Goal: Task Accomplishment & Management: Use online tool/utility

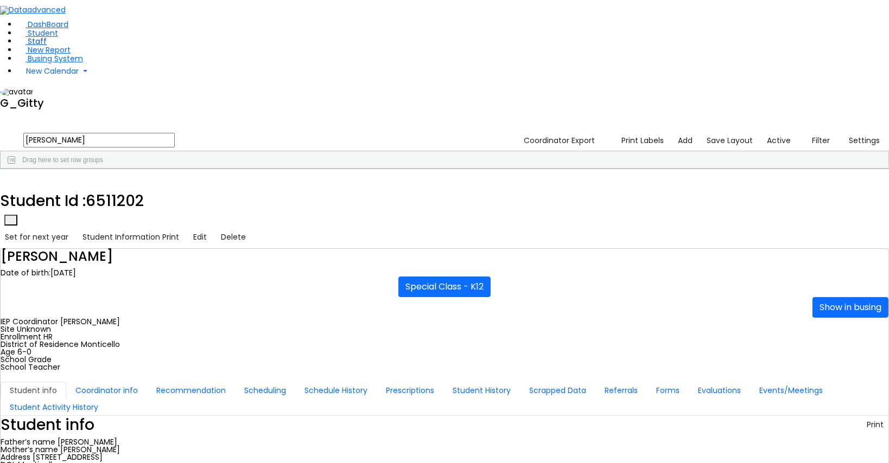
click at [47, 47] on link "Staff" at bounding box center [31, 41] width 29 height 11
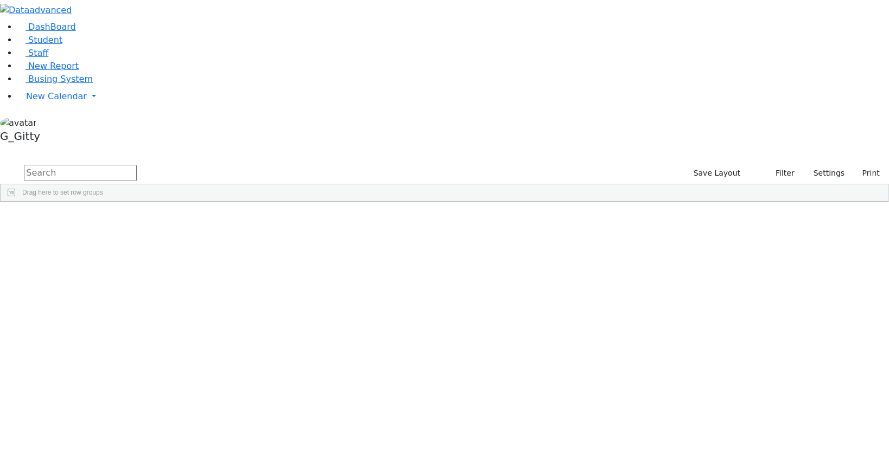
click at [137, 165] on input "text" at bounding box center [80, 173] width 113 height 16
type input "appel"
click at [100, 234] on div "Appel" at bounding box center [75, 241] width 49 height 15
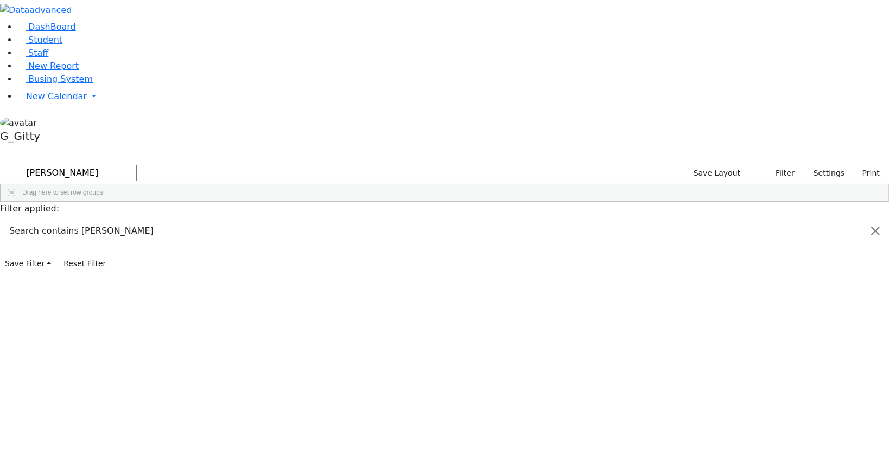
click at [100, 234] on div "Appel" at bounding box center [75, 241] width 49 height 15
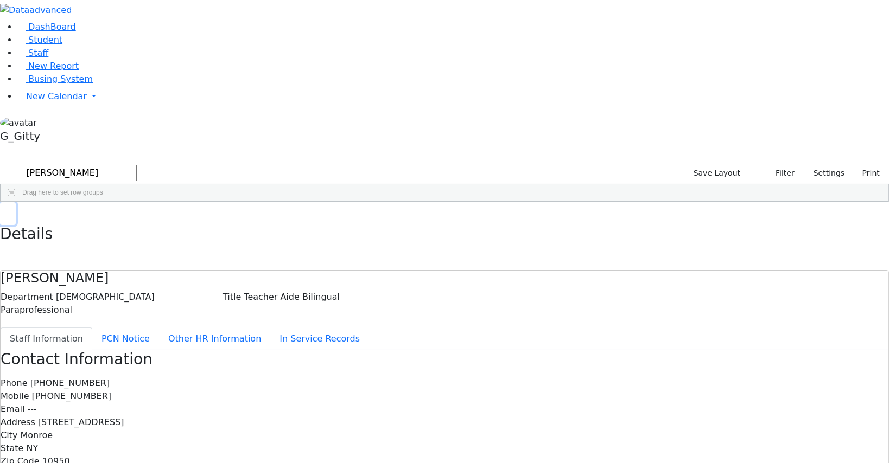
click at [16, 202] on button "button" at bounding box center [8, 213] width 16 height 23
click at [100, 219] on div "Appel" at bounding box center [75, 226] width 49 height 15
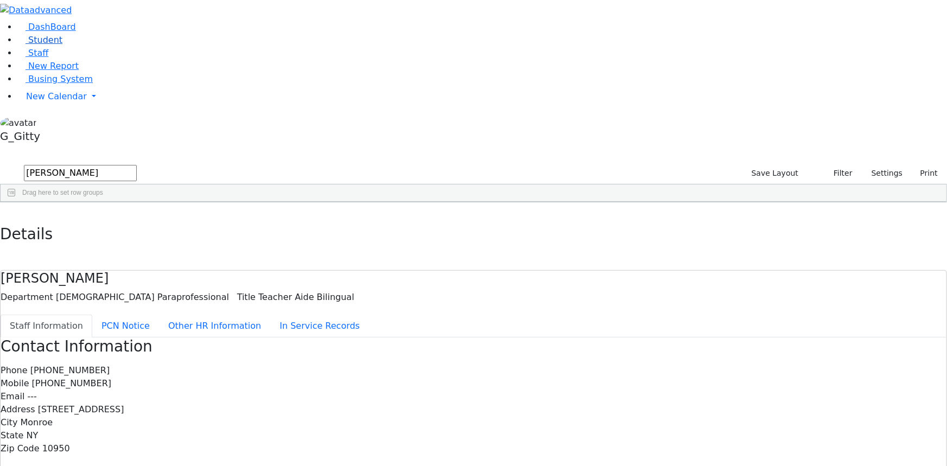
click at [62, 45] on link "Student" at bounding box center [39, 40] width 45 height 10
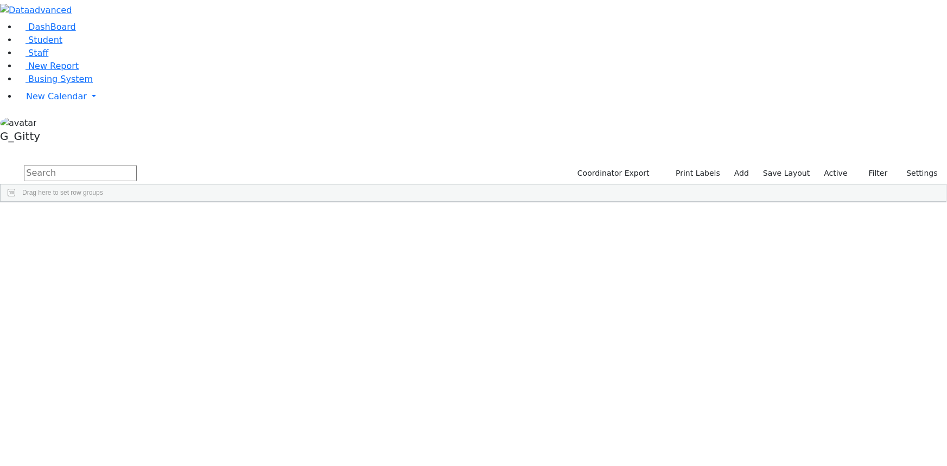
click at [137, 165] on input "text" at bounding box center [80, 173] width 113 height 16
click at [38, 34] on li "DashBoard" at bounding box center [481, 27] width 929 height 13
click at [42, 45] on span "Student" at bounding box center [45, 40] width 34 height 10
click at [137, 165] on input "text" at bounding box center [80, 173] width 113 height 16
click at [137, 234] on div "Silberman" at bounding box center [102, 241] width 69 height 15
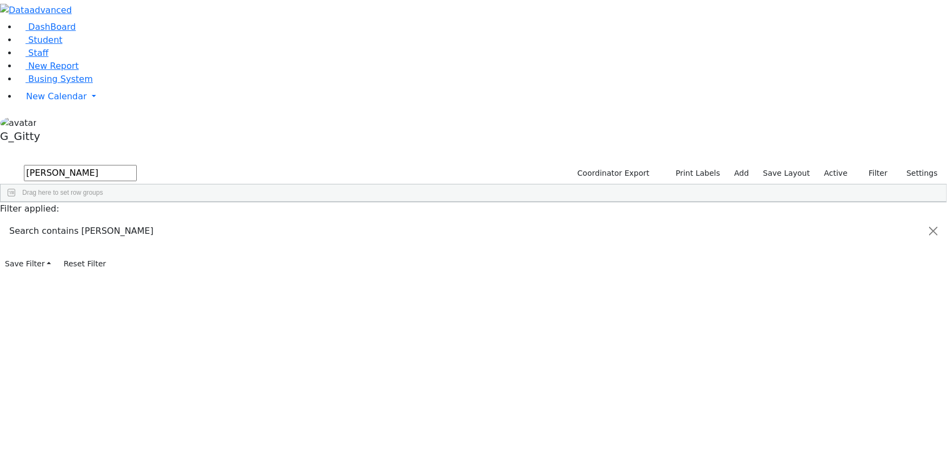
click at [137, 234] on div "Silberman" at bounding box center [102, 241] width 69 height 15
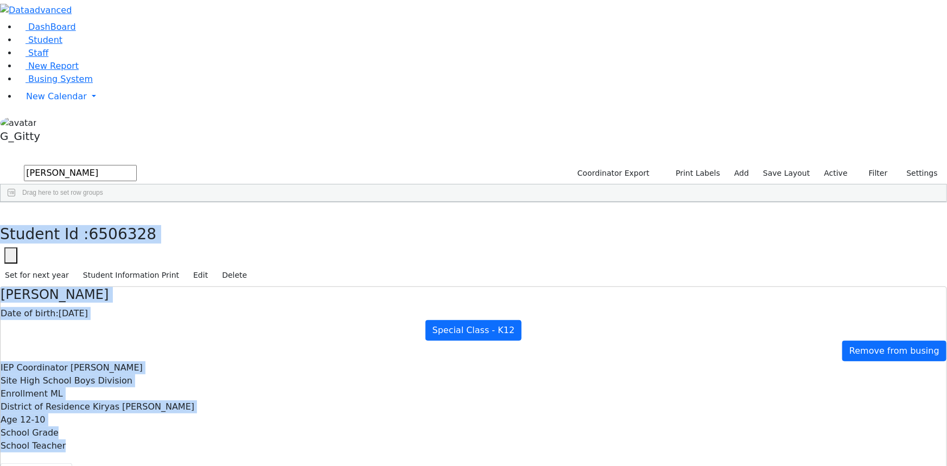
scroll to position [71, 0]
drag, startPoint x: 206, startPoint y: 21, endPoint x: 602, endPoint y: 423, distance: 563.9
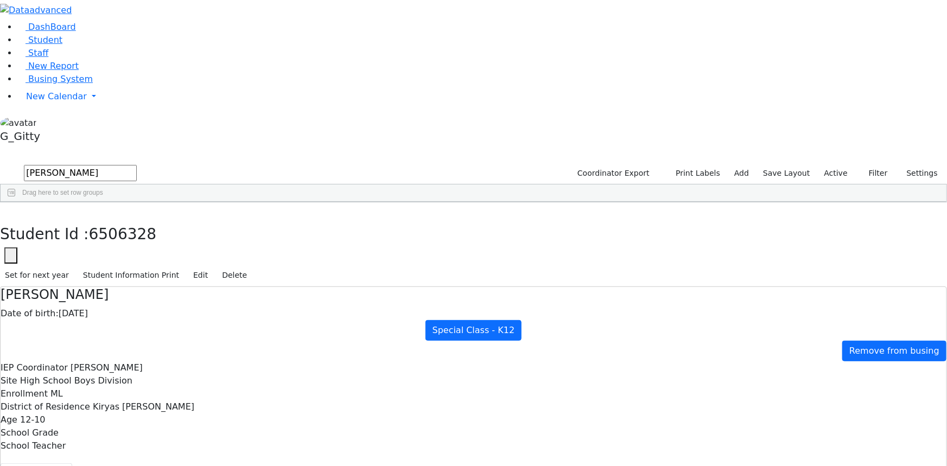
scroll to position [0, 0]
drag, startPoint x: 522, startPoint y: 191, endPoint x: 392, endPoint y: 184, distance: 129.8
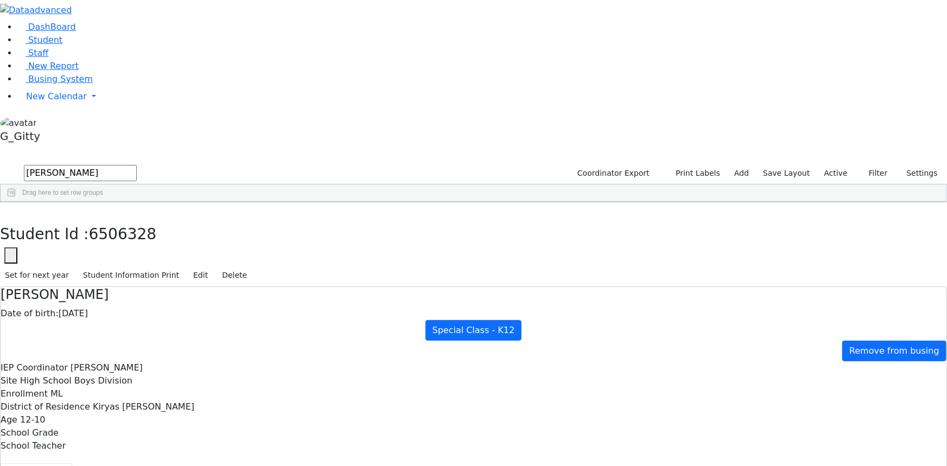
drag, startPoint x: 560, startPoint y: 184, endPoint x: 393, endPoint y: 181, distance: 167.1
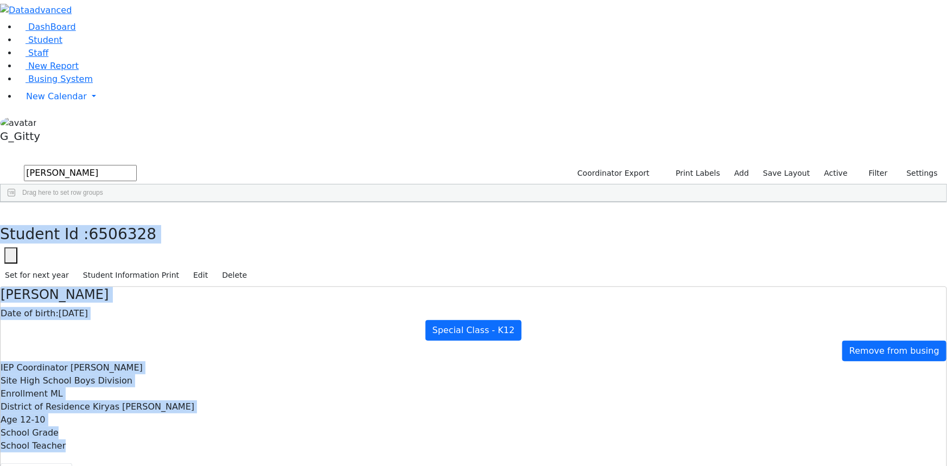
drag, startPoint x: 206, startPoint y: 11, endPoint x: 630, endPoint y: 438, distance: 601.4
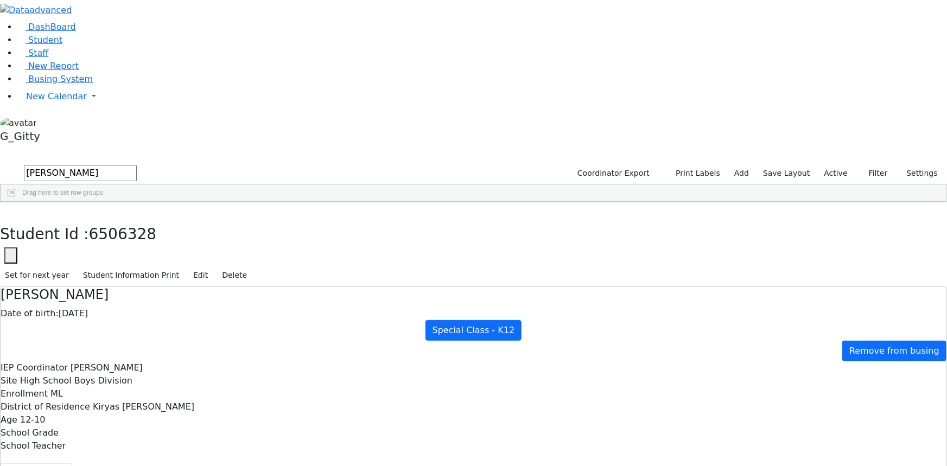
scroll to position [0, 0]
drag, startPoint x: 549, startPoint y: 183, endPoint x: 393, endPoint y: 191, distance: 155.9
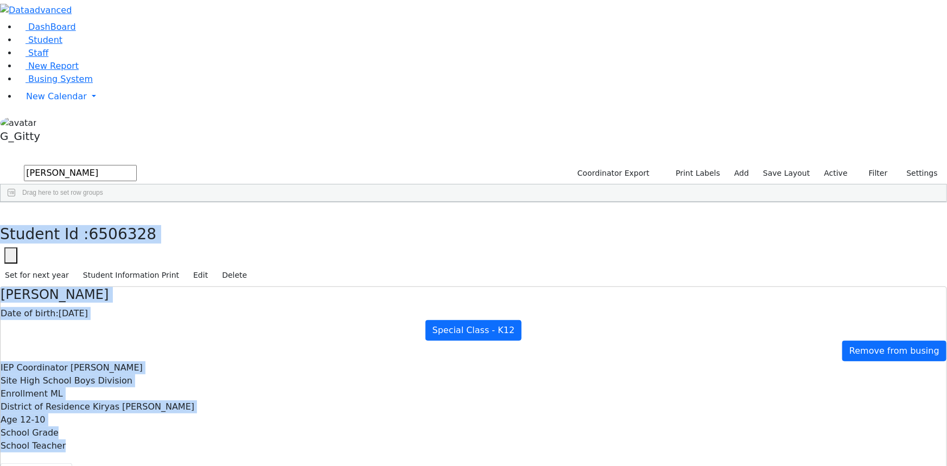
scroll to position [71, 0]
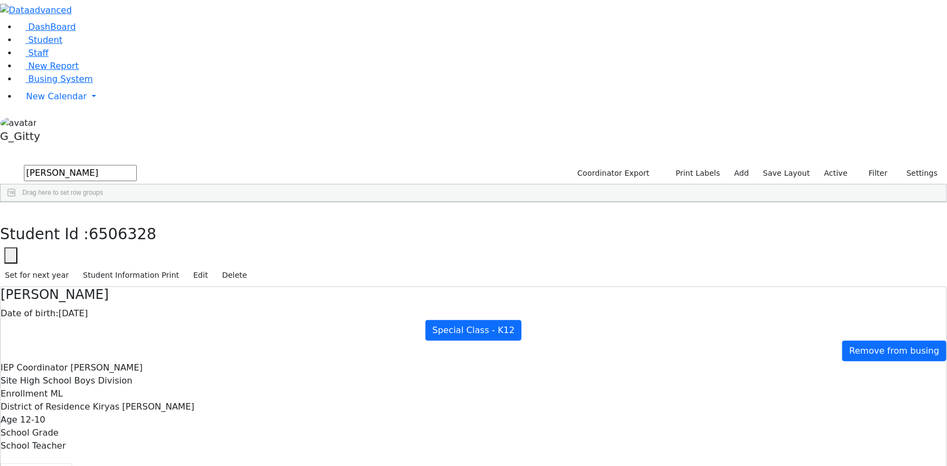
drag, startPoint x: 206, startPoint y: 15, endPoint x: 647, endPoint y: 467, distance: 631.4
drag, startPoint x: 545, startPoint y: 189, endPoint x: 398, endPoint y: 189, distance: 147.5
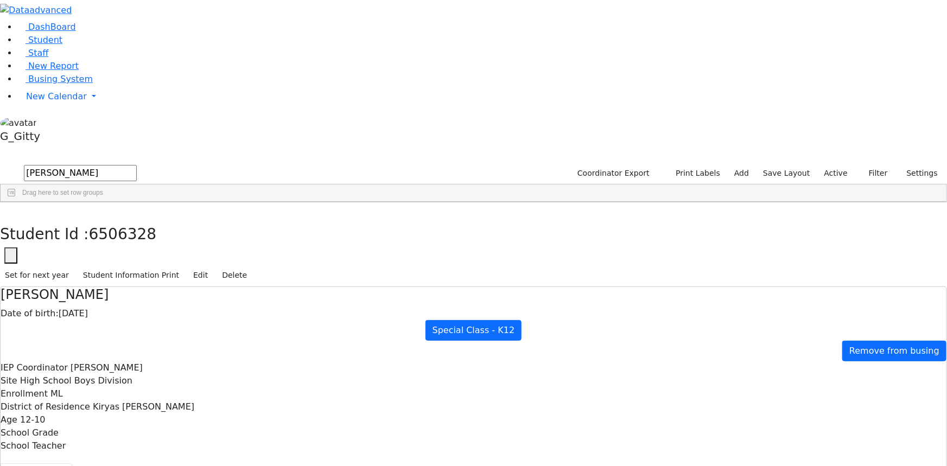
drag, startPoint x: 550, startPoint y: 186, endPoint x: 398, endPoint y: 188, distance: 152.4
drag, startPoint x: 408, startPoint y: 193, endPoint x: 429, endPoint y: 197, distance: 20.5
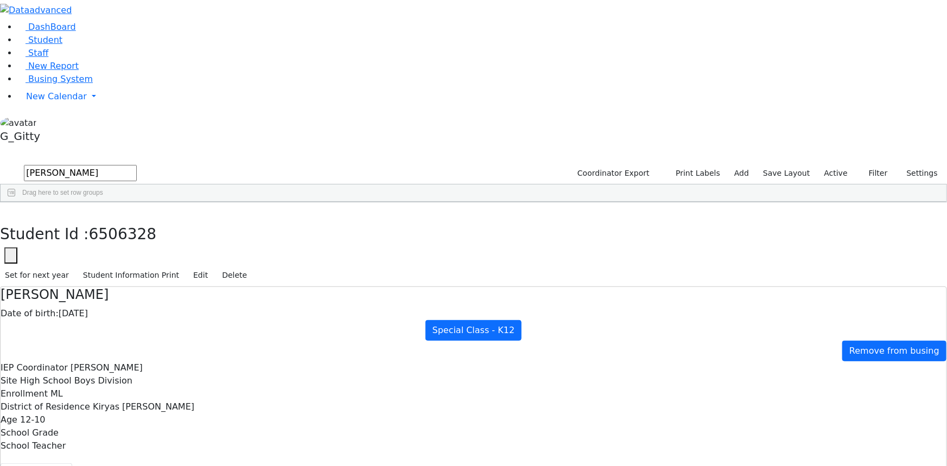
drag, startPoint x: 542, startPoint y: 188, endPoint x: 394, endPoint y: 185, distance: 148.1
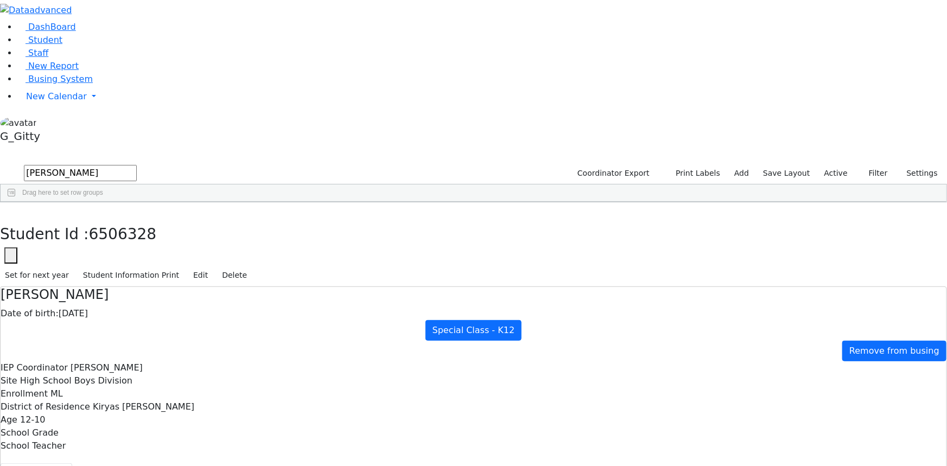
click at [78, 147] on aside "DashBoard Student Staff New Report Busing System" at bounding box center [473, 73] width 947 height 147
click at [16, 202] on button "button" at bounding box center [8, 213] width 16 height 23
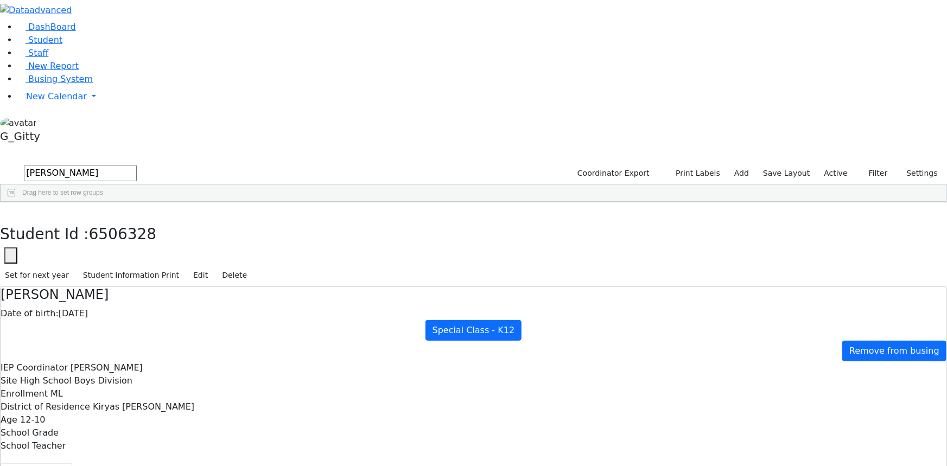
click at [137, 165] on input "silber" at bounding box center [80, 173] width 113 height 16
type input "gross"
click at [137, 351] on div "Gross" at bounding box center [102, 358] width 69 height 15
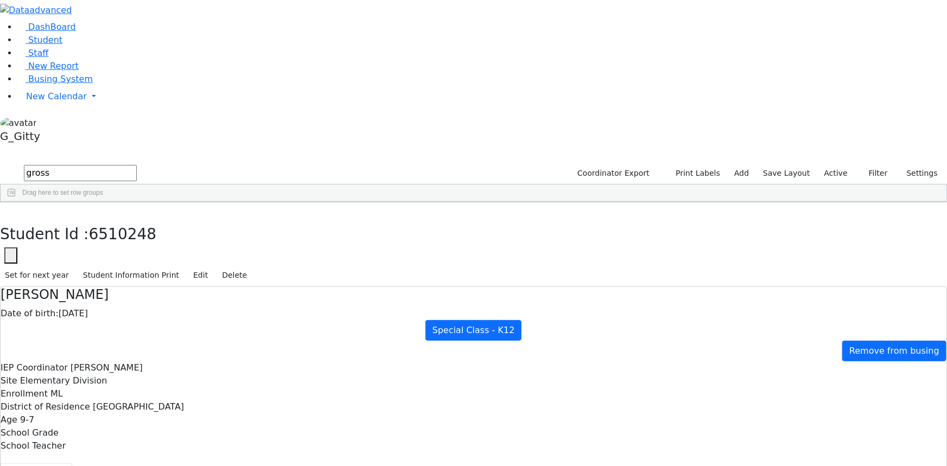
drag, startPoint x: 305, startPoint y: 137, endPoint x: 427, endPoint y: 343, distance: 239.6
drag, startPoint x: 306, startPoint y: 138, endPoint x: 435, endPoint y: 358, distance: 255.3
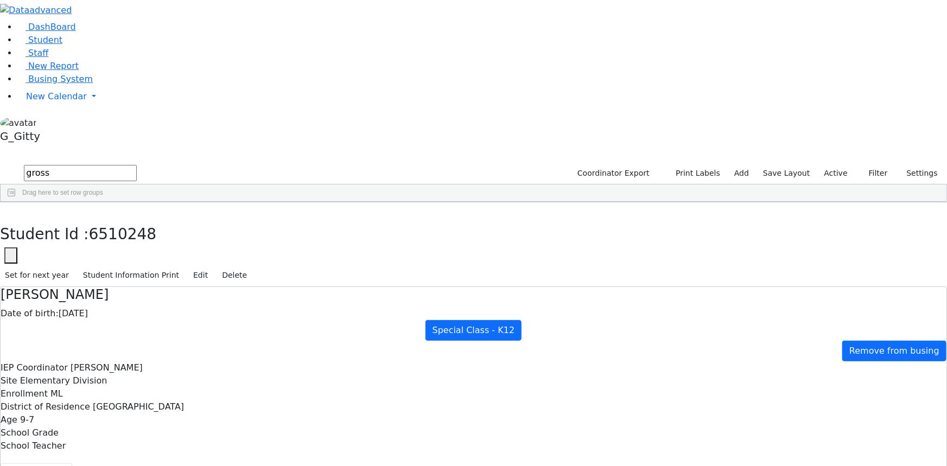
drag, startPoint x: 531, startPoint y: 187, endPoint x: 399, endPoint y: 187, distance: 132.4
drag, startPoint x: 532, startPoint y: 190, endPoint x: 371, endPoint y: 184, distance: 161.2
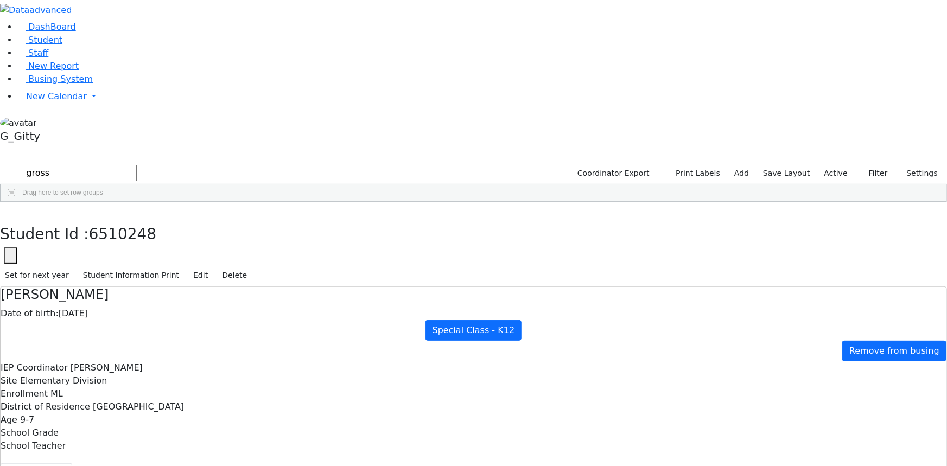
drag, startPoint x: 403, startPoint y: 187, endPoint x: 412, endPoint y: 190, distance: 9.8
drag, startPoint x: 470, startPoint y: 206, endPoint x: 375, endPoint y: 201, distance: 95.1
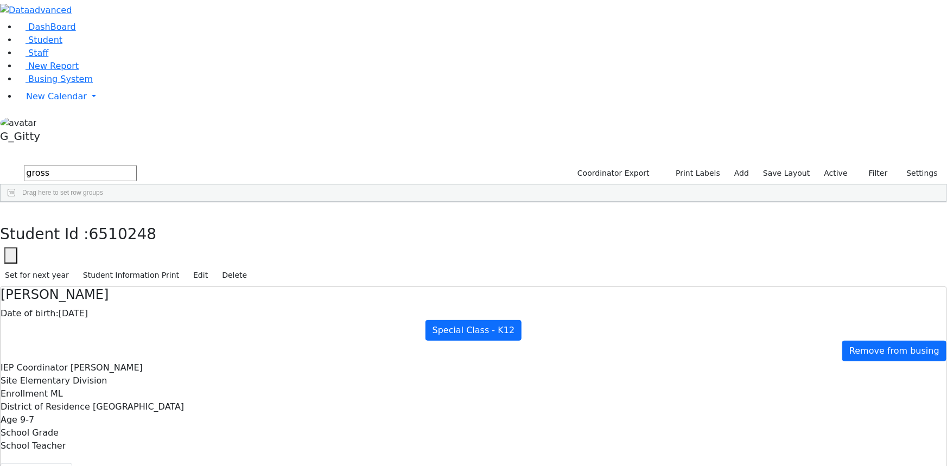
drag, startPoint x: 533, startPoint y: 190, endPoint x: 400, endPoint y: 186, distance: 133.5
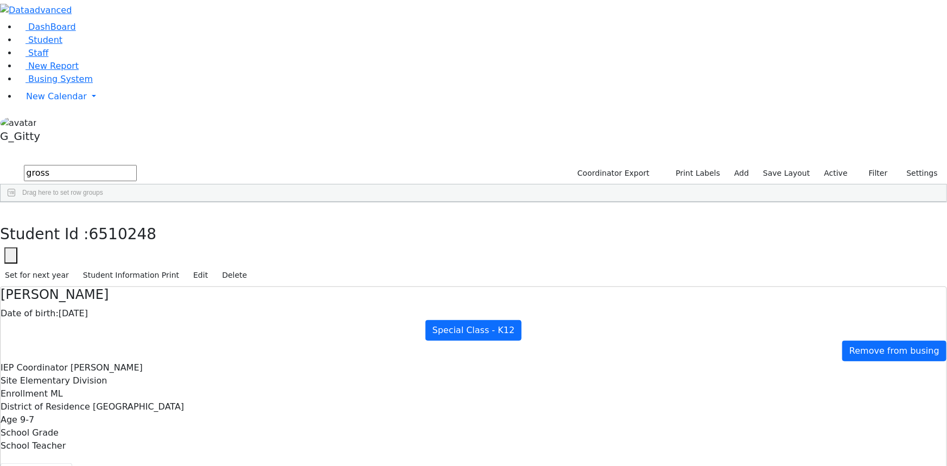
drag, startPoint x: 471, startPoint y: 206, endPoint x: 385, endPoint y: 199, distance: 86.5
drag, startPoint x: 508, startPoint y: 218, endPoint x: 399, endPoint y: 210, distance: 109.8
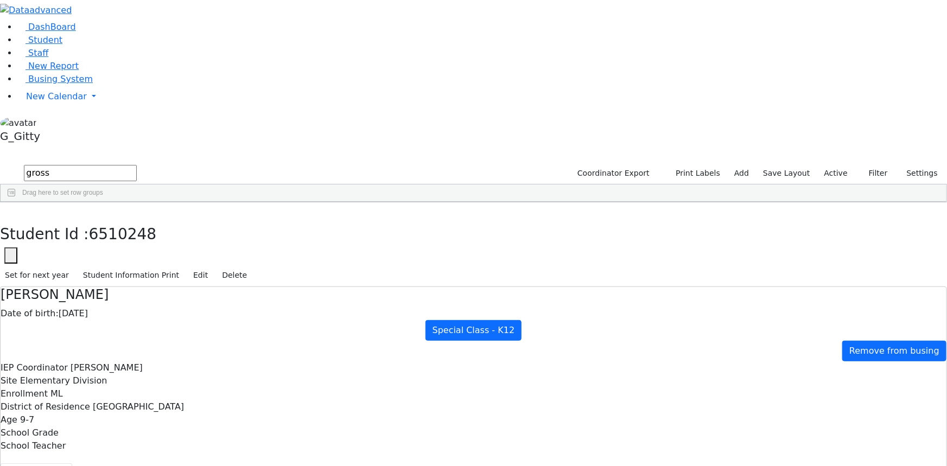
drag, startPoint x: 429, startPoint y: 233, endPoint x: 399, endPoint y: 233, distance: 29.8
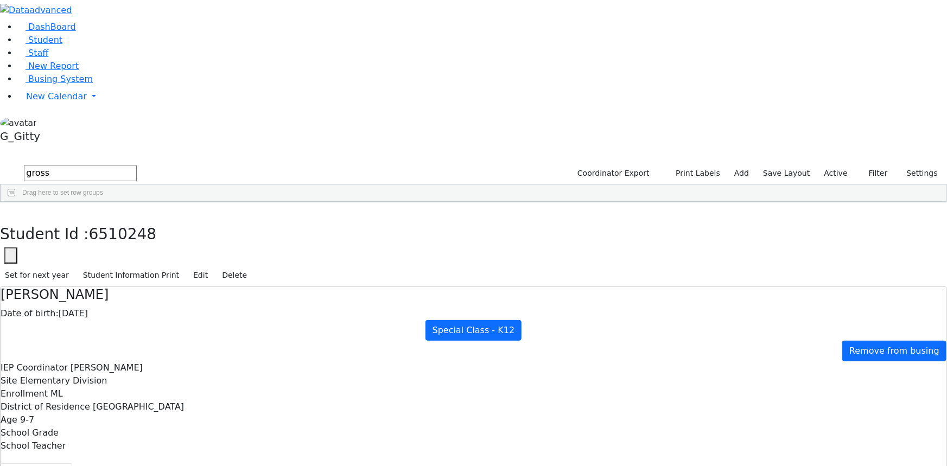
drag, startPoint x: 308, startPoint y: 136, endPoint x: 437, endPoint y: 378, distance: 274.4
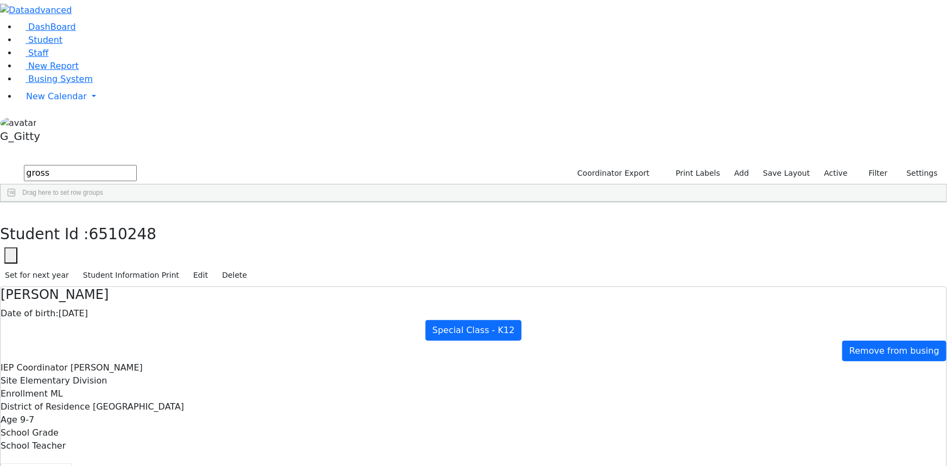
click at [36, 71] on link "New Report" at bounding box center [47, 66] width 61 height 10
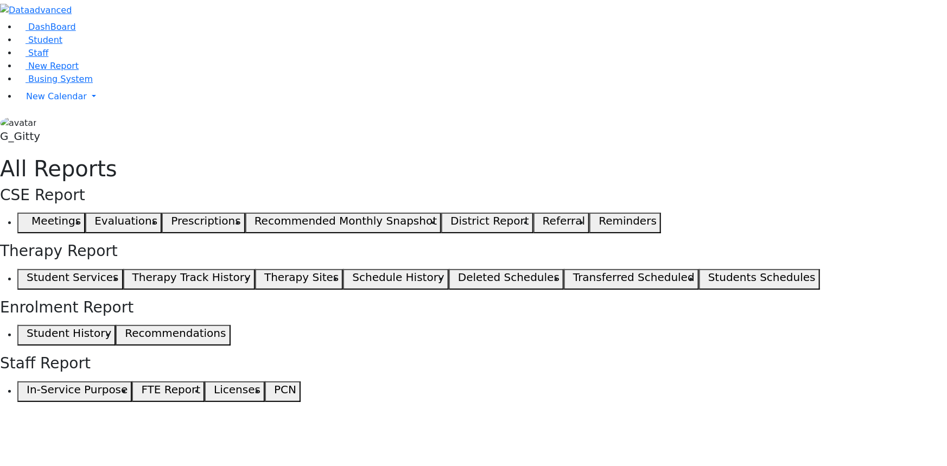
click at [43, 84] on span "Busing System" at bounding box center [60, 79] width 65 height 10
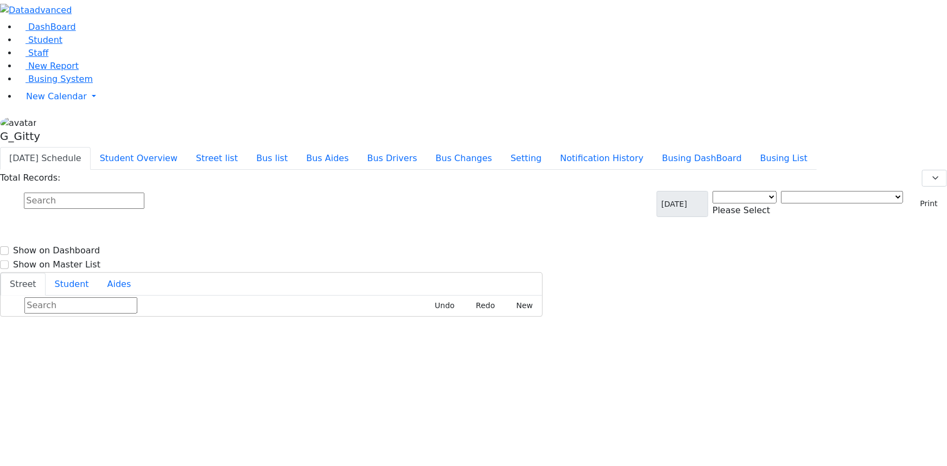
select select "3"
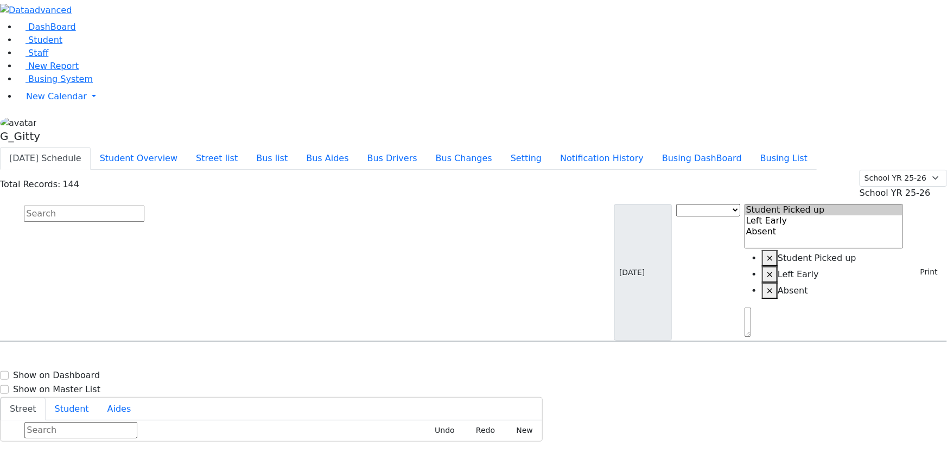
click at [144, 206] on input "text" at bounding box center [84, 214] width 120 height 16
type input "padwa"
click at [135, 359] on div "[PERSON_NAME] [DATE] 8457831087" at bounding box center [68, 372] width 134 height 27
select select
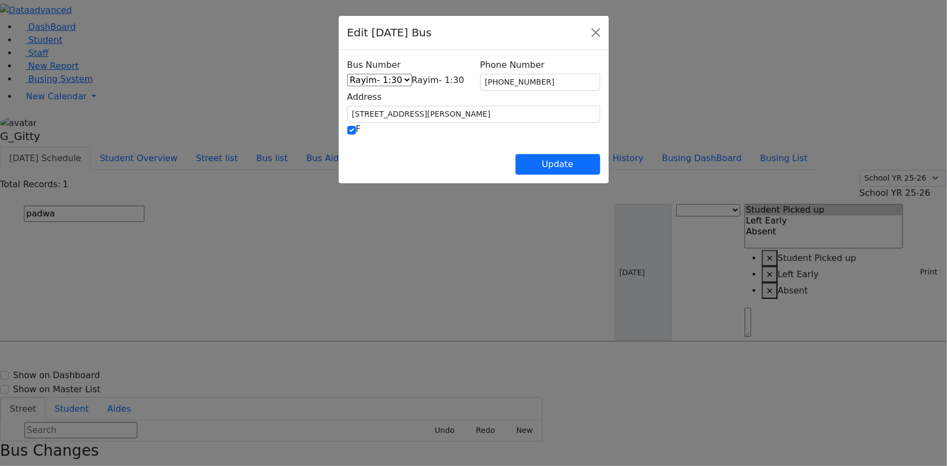
drag, startPoint x: 800, startPoint y: 397, endPoint x: 759, endPoint y: 190, distance: 210.6
click at [800, 397] on div "Edit [DATE] Bus Bus Number HV-10 RH-20 PT KJ-1 KJ-2 KJ-3 KJ-8 KJ-5 KJ-6 KJ-7 KJ…" at bounding box center [473, 233] width 947 height 466
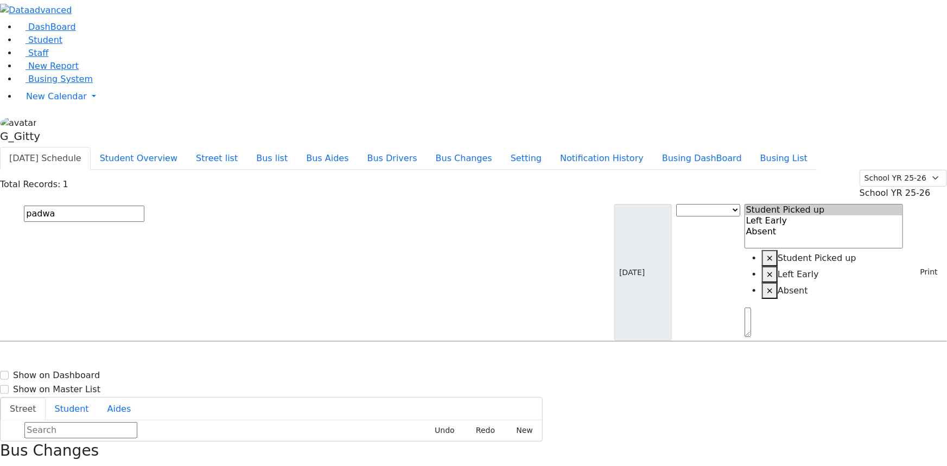
click at [144, 206] on input "padwa" at bounding box center [84, 214] width 120 height 16
click at [31, 84] on link "Busing System" at bounding box center [54, 79] width 75 height 10
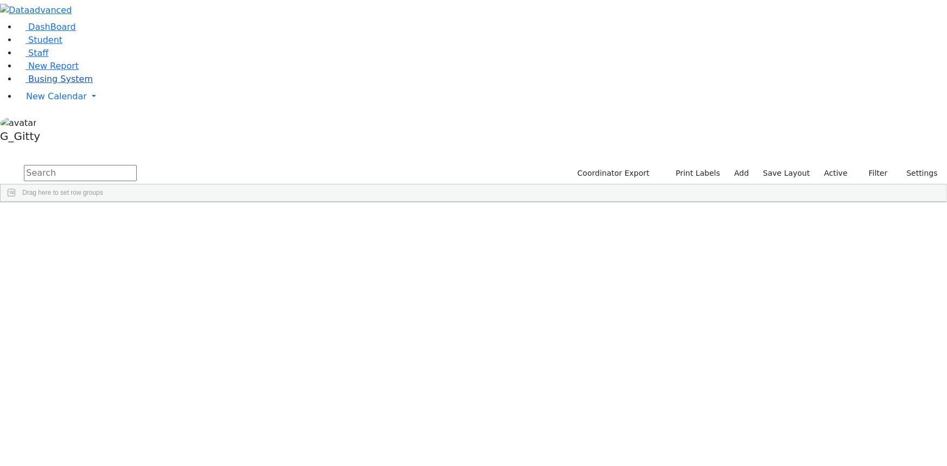
click at [44, 84] on span "Busing System" at bounding box center [60, 79] width 65 height 10
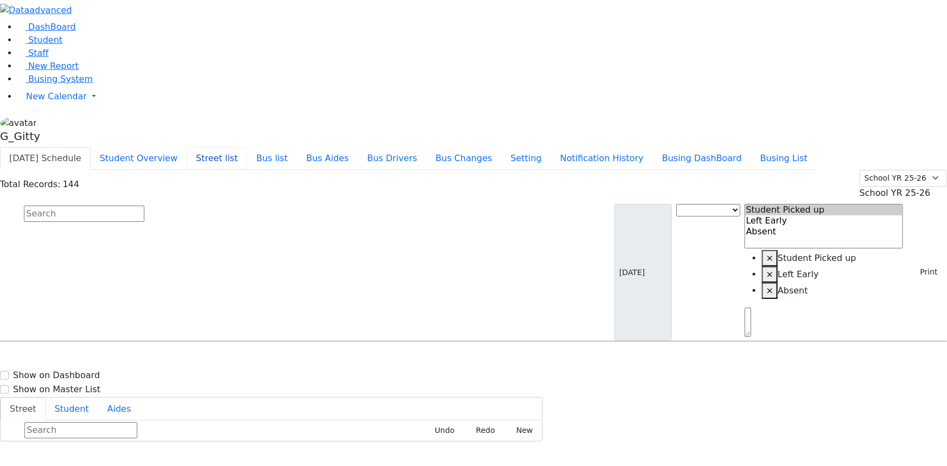
drag, startPoint x: 312, startPoint y: 17, endPoint x: 341, endPoint y: 53, distance: 46.7
click at [247, 147] on button "Street list" at bounding box center [217, 158] width 60 height 23
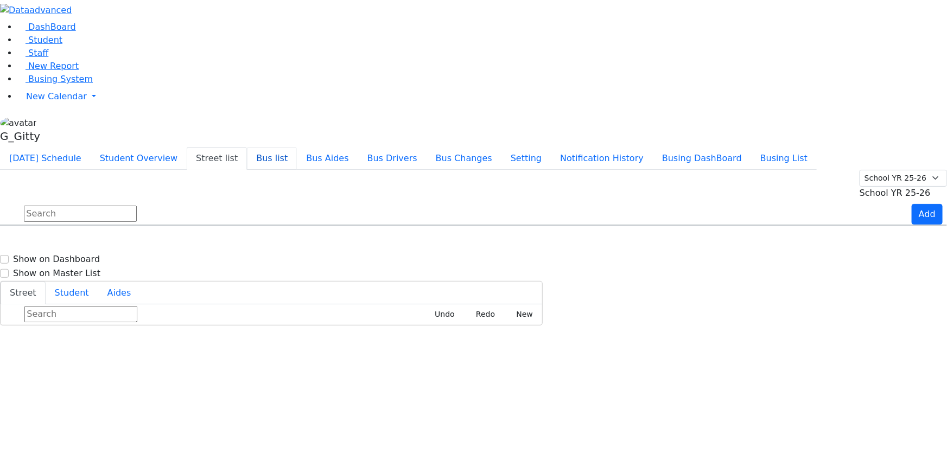
click at [297, 147] on button "Bus list" at bounding box center [272, 158] width 50 height 23
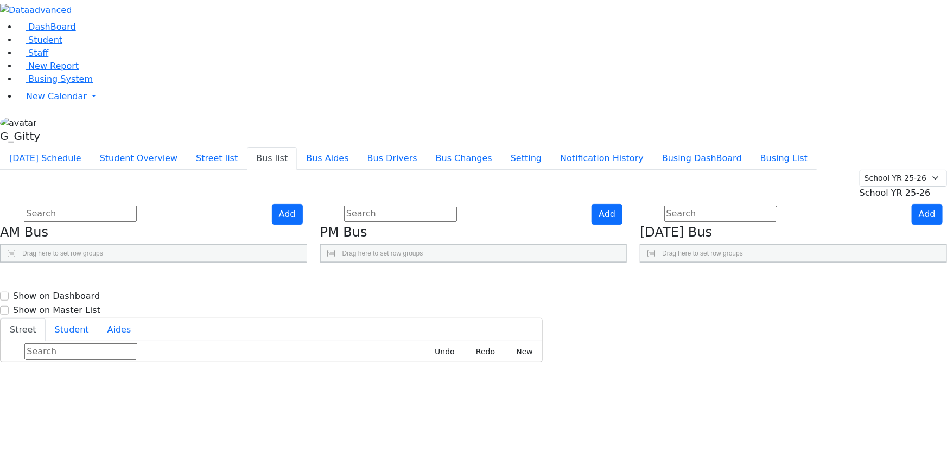
scroll to position [294, 0]
click at [40, 84] on link "Busing System" at bounding box center [54, 79] width 75 height 10
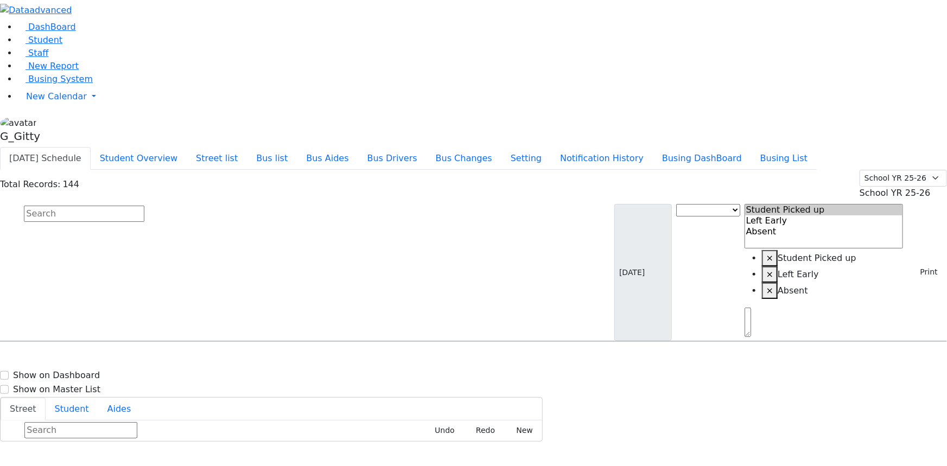
click at [119, 341] on div "Student information" at bounding box center [63, 349] width 112 height 17
click at [144, 206] on input "text" at bounding box center [84, 214] width 120 height 16
type input "[PERSON_NAME]"
click at [87, 400] on span "8457837205" at bounding box center [61, 404] width 50 height 9
select select
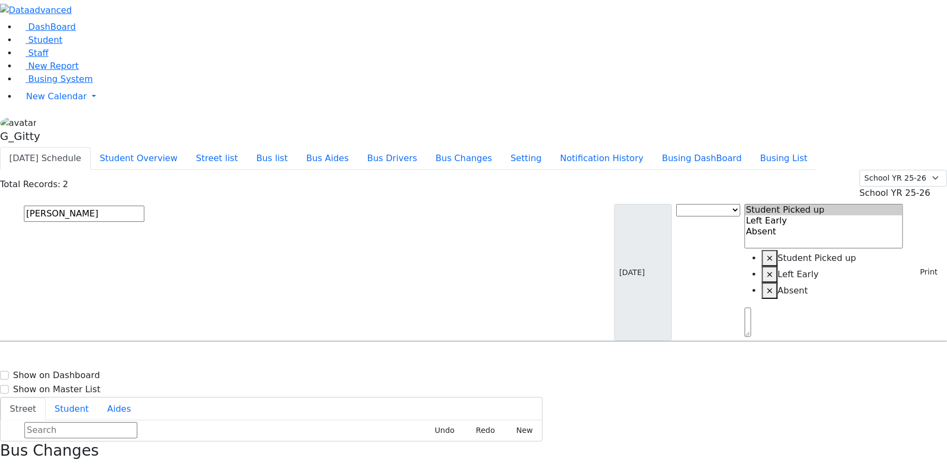
drag, startPoint x: 919, startPoint y: 118, endPoint x: 908, endPoint y: 137, distance: 22.9
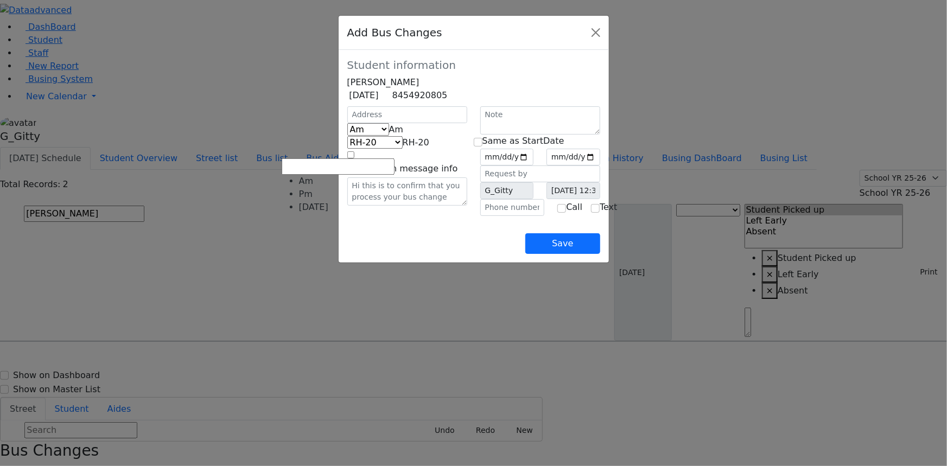
click at [389, 135] on span "Am" at bounding box center [396, 129] width 15 height 10
select select "3"
click at [412, 148] on span "KJ-1" at bounding box center [420, 142] width 17 height 10
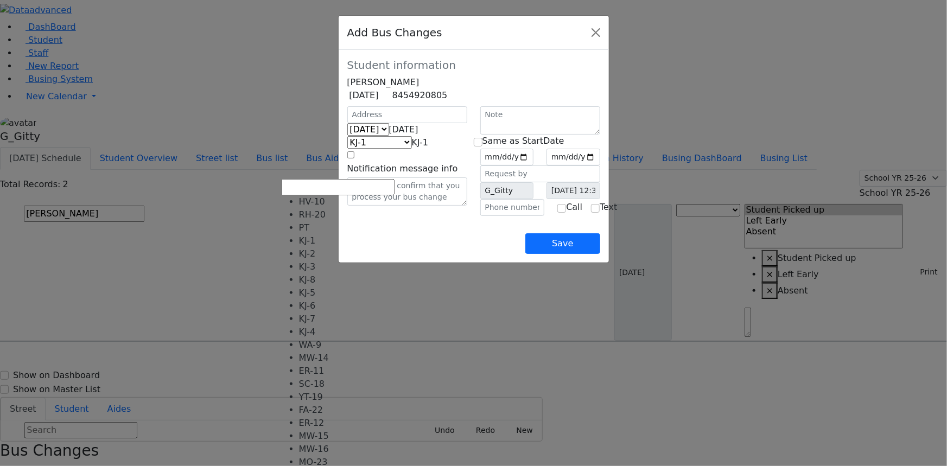
scroll to position [89, 0]
select select "463"
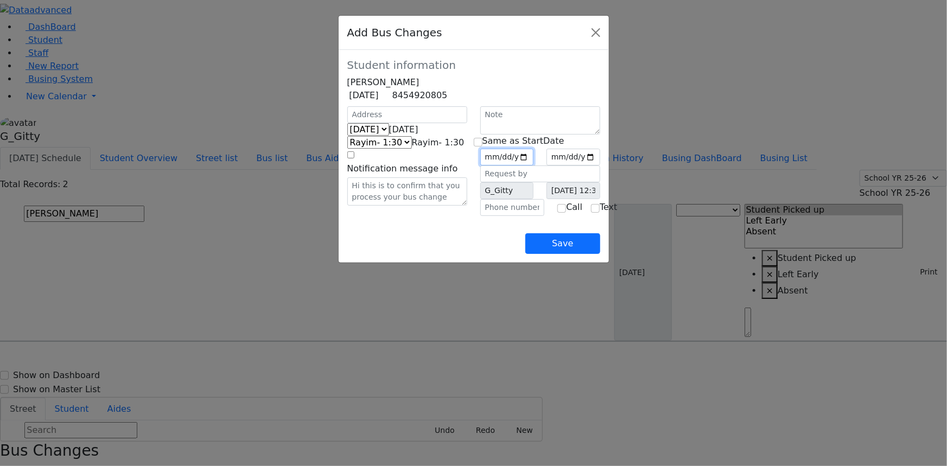
click at [534, 165] on input "date" at bounding box center [507, 157] width 54 height 17
type input "2025-09-12"
click at [478, 146] on input "checkbox" at bounding box center [478, 142] width 9 height 9
checkbox input "true"
type input "2025-09-12"
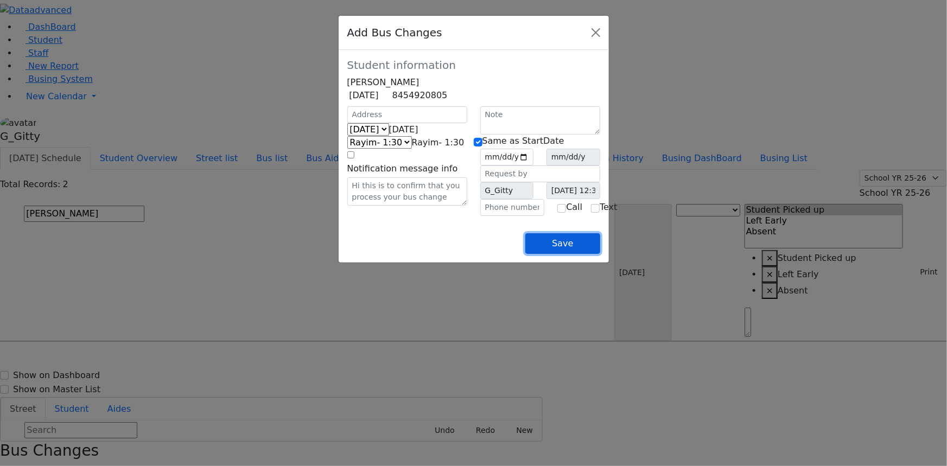
click at [599, 254] on button "Save" at bounding box center [562, 243] width 74 height 21
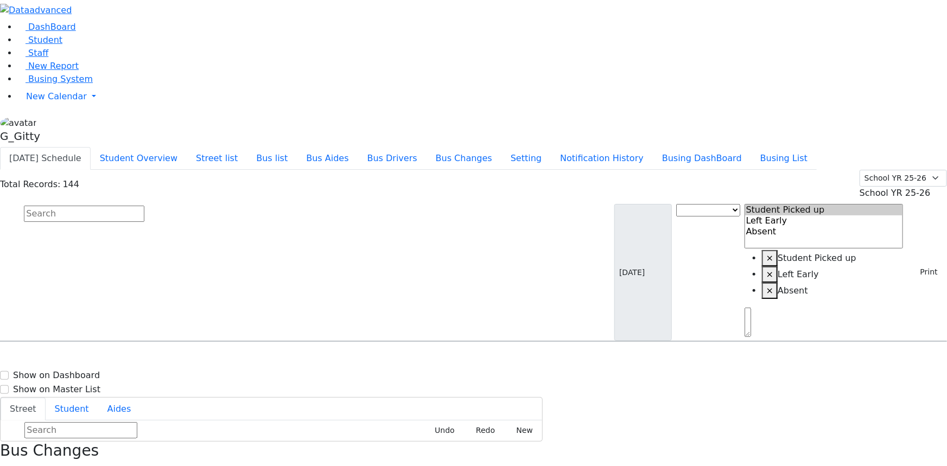
click at [144, 206] on input "text" at bounding box center [84, 214] width 120 height 16
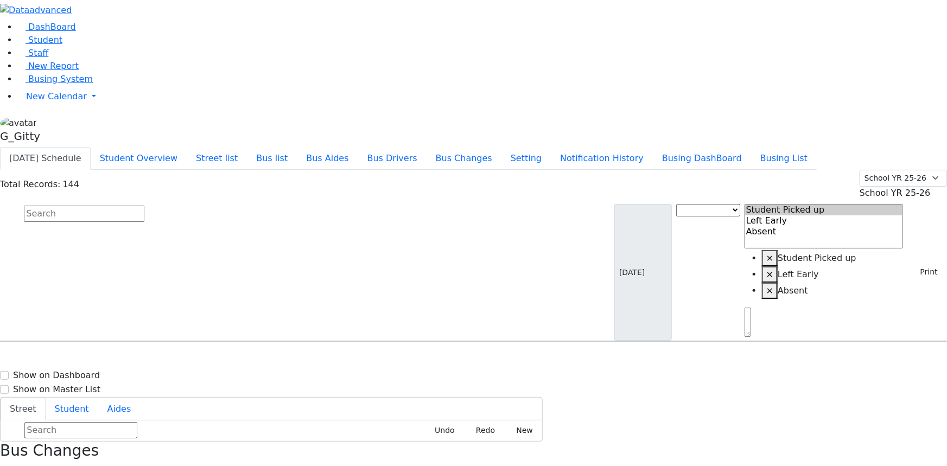
click at [144, 206] on input "text" at bounding box center [84, 214] width 120 height 16
click at [38, 84] on link "Busing System" at bounding box center [54, 79] width 75 height 10
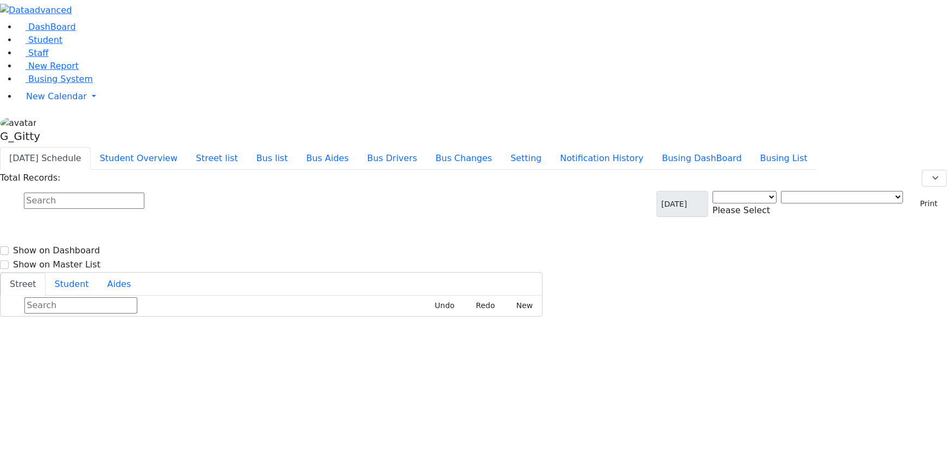
click at [144, 193] on input "text" at bounding box center [84, 201] width 120 height 16
select select "3"
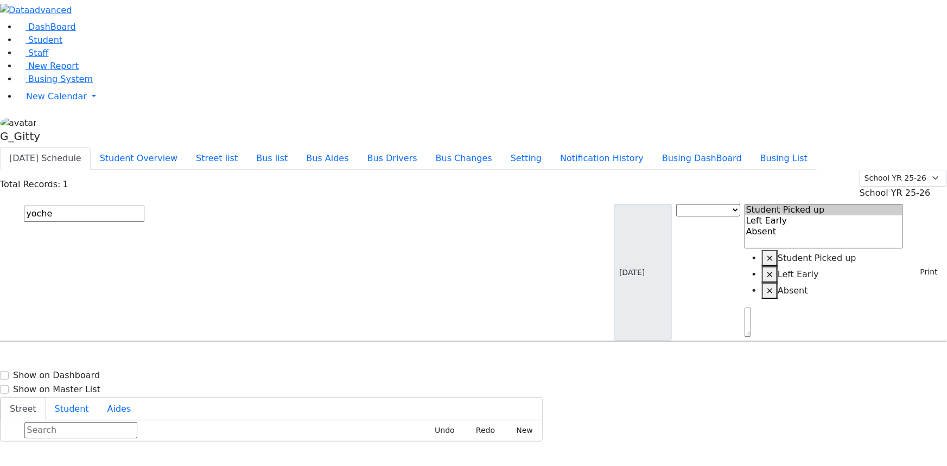
type input "yochev"
click at [144, 206] on input "yochev" at bounding box center [84, 214] width 120 height 16
click at [144, 206] on input "text" at bounding box center [84, 214] width 120 height 16
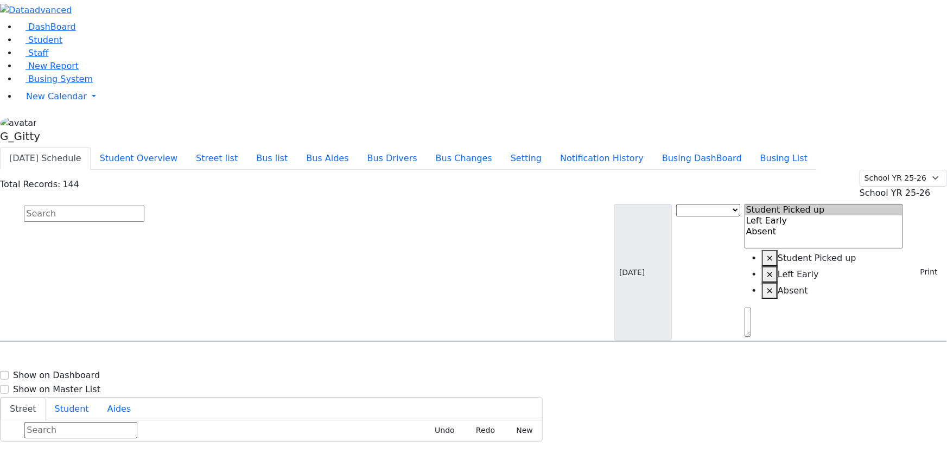
click at [144, 206] on input "text" at bounding box center [84, 214] width 120 height 16
type input "halper"
click at [36, 373] on span "4/29/2010" at bounding box center [21, 377] width 29 height 9
select select
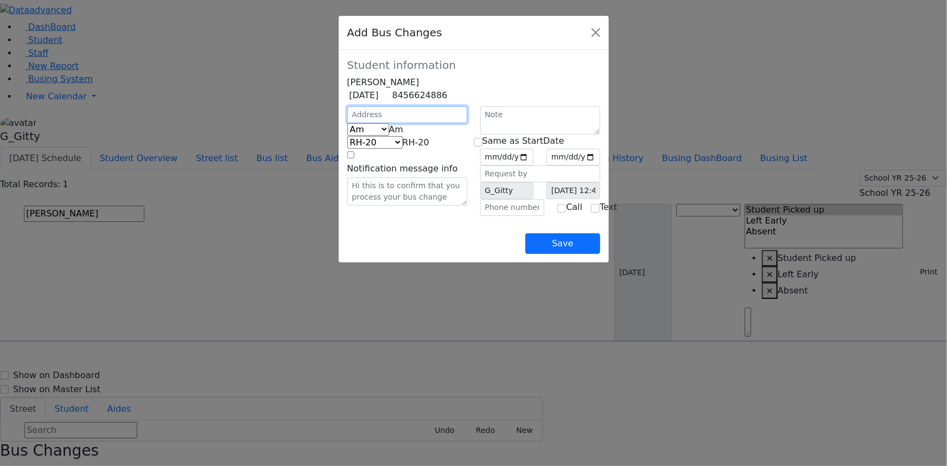
click at [347, 123] on input "text" at bounding box center [407, 114] width 120 height 17
click at [389, 135] on span "Am" at bounding box center [396, 129] width 15 height 10
type input "2 Austra Pkwy"
select select "395"
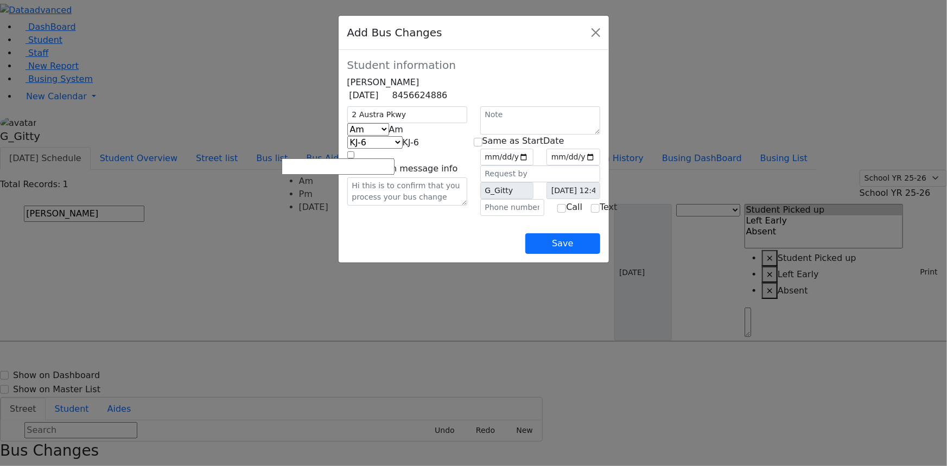
select select "3"
select select "409"
click at [534, 165] on input "date" at bounding box center [507, 157] width 54 height 17
type input "2025-09-12"
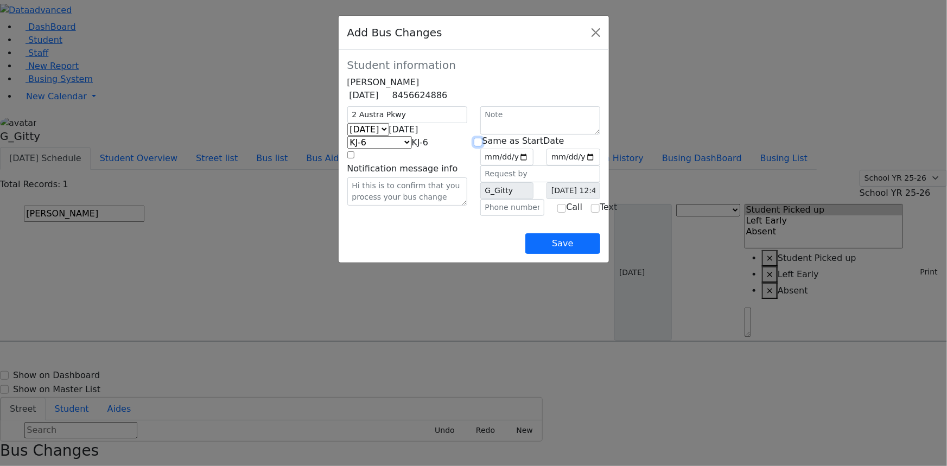
drag, startPoint x: 481, startPoint y: 155, endPoint x: 503, endPoint y: 210, distance: 59.4
click at [481, 146] on input "checkbox" at bounding box center [478, 142] width 9 height 9
checkbox input "true"
type input "2025-09-12"
click at [502, 216] on input "text" at bounding box center [512, 207] width 65 height 17
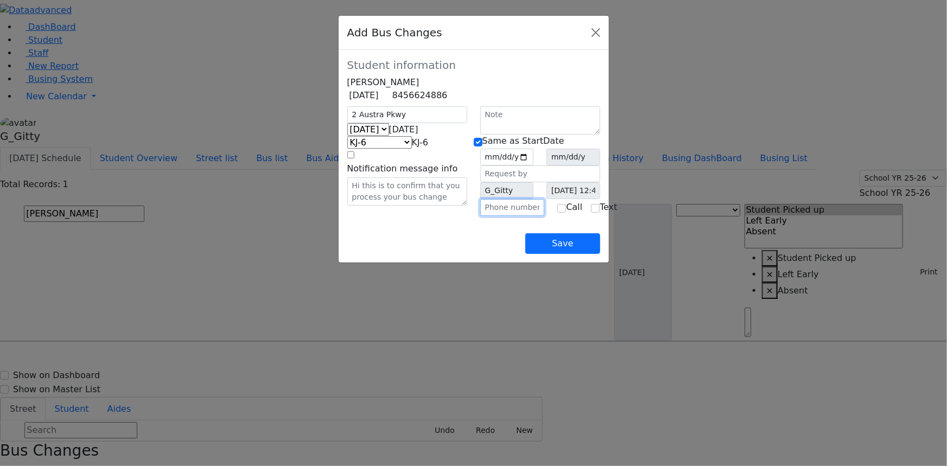
click at [526, 216] on input "text" at bounding box center [512, 207] width 65 height 17
type input "[PHONE_NUMBER]"
click at [599, 254] on button "Save" at bounding box center [562, 243] width 74 height 21
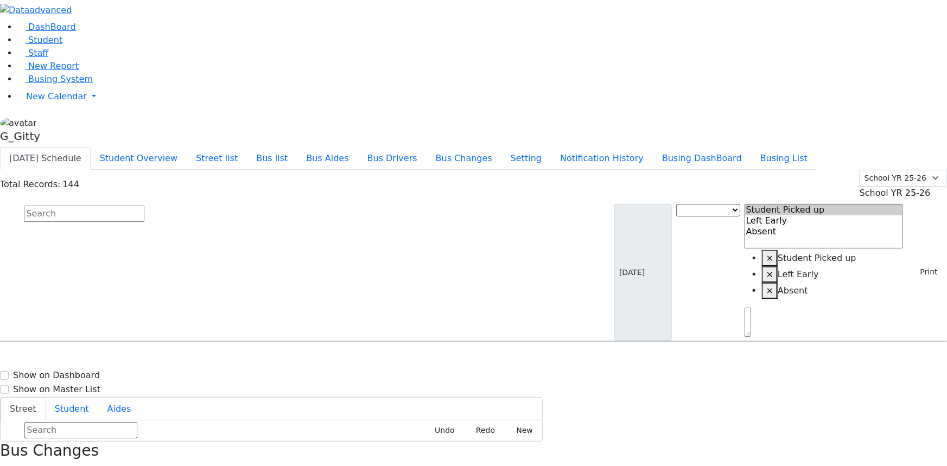
click at [144, 206] on input "text" at bounding box center [84, 214] width 120 height 16
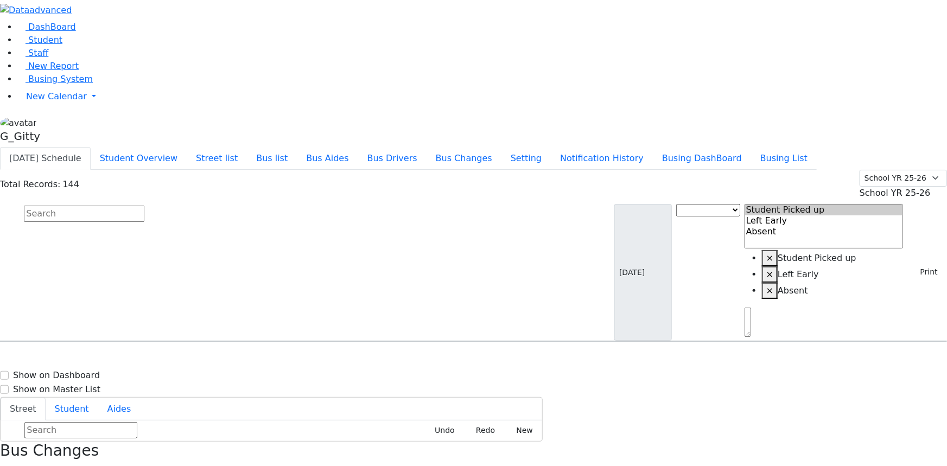
click at [144, 206] on input "text" at bounding box center [84, 214] width 120 height 16
type input "fuchs"
click at [269, 359] on div "20 Rovna Ct. #101" at bounding box center [202, 372] width 135 height 27
select select
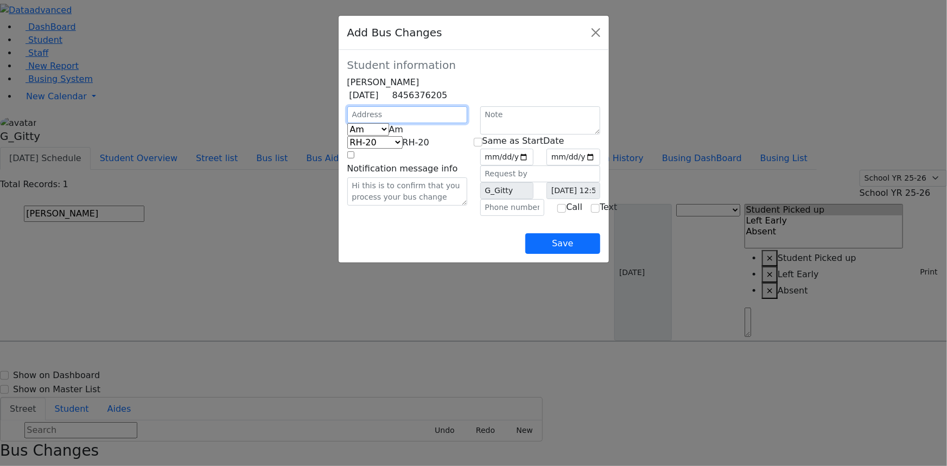
click at [347, 123] on input "text" at bounding box center [407, 114] width 120 height 17
type input "5 Lemberg Ct"
select select "391"
click at [389, 135] on span "Am" at bounding box center [396, 129] width 15 height 10
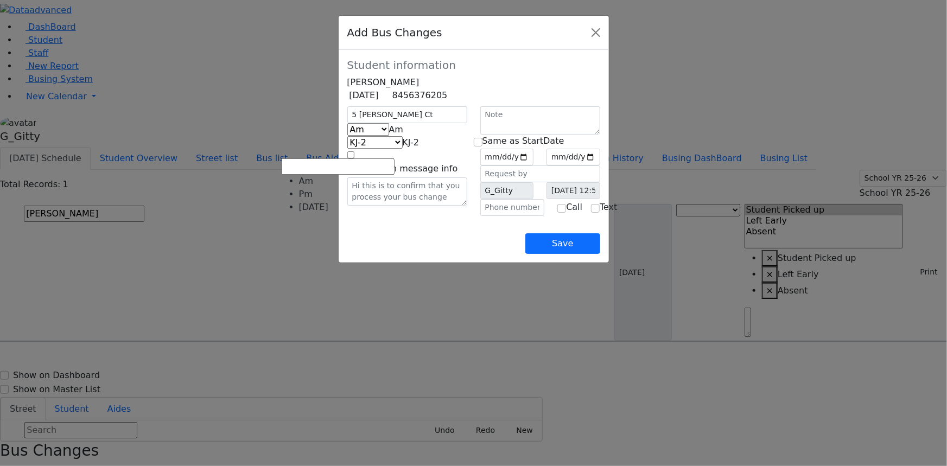
select select "3"
select select "405"
click at [501, 216] on input "text" at bounding box center [512, 207] width 65 height 17
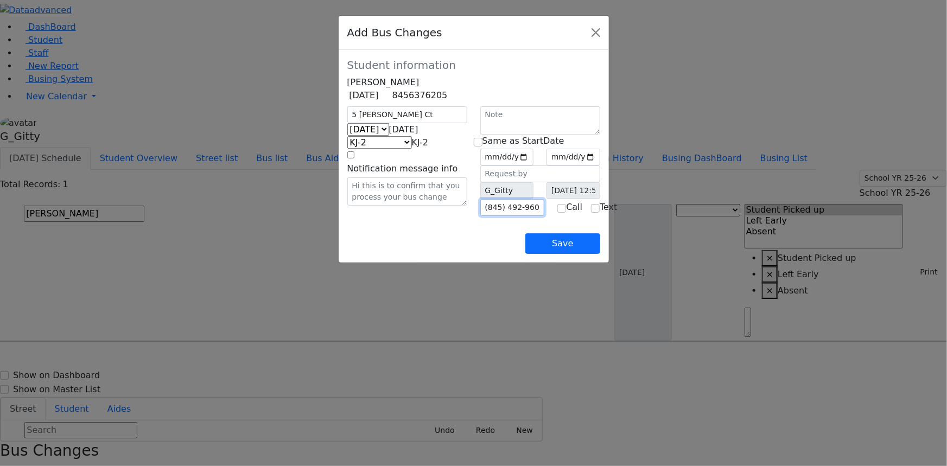
type input "(845) 492-9604"
click at [479, 253] on div "Save" at bounding box center [473, 235] width 253 height 38
click at [534, 165] on input "date" at bounding box center [507, 157] width 54 height 17
type input "2025-09-12"
click at [482, 146] on input "checkbox" at bounding box center [478, 142] width 9 height 9
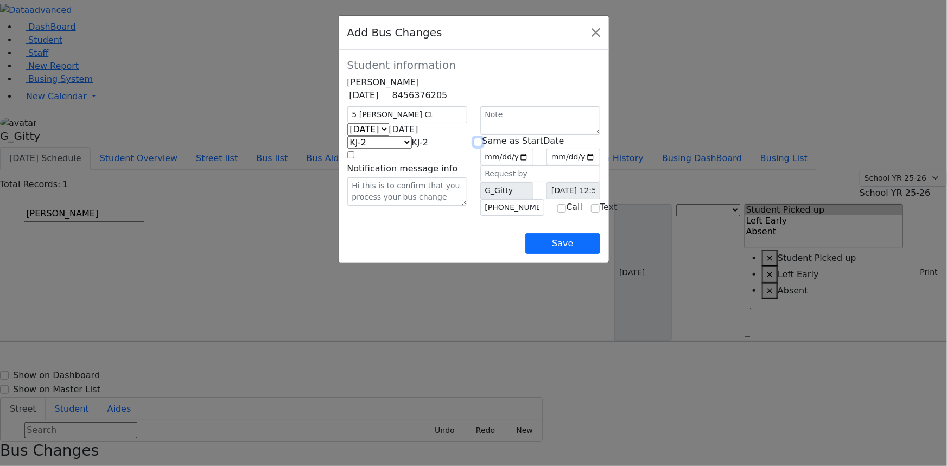
checkbox input "true"
type input "2025-09-12"
click at [599, 254] on button "Save" at bounding box center [562, 243] width 74 height 21
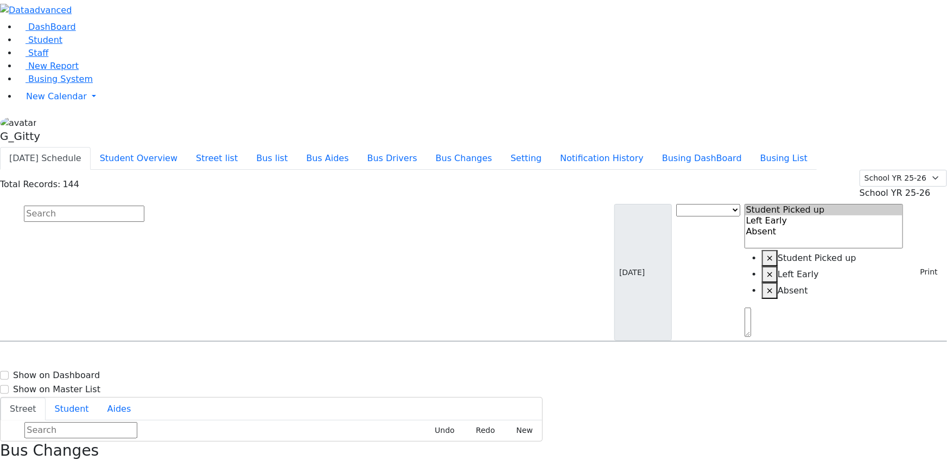
click at [144, 206] on input "text" at bounding box center [84, 214] width 120 height 16
type input "yehud"
click at [87, 399] on h6 "4/5/2017 8457823317" at bounding box center [47, 404] width 80 height 10
select select
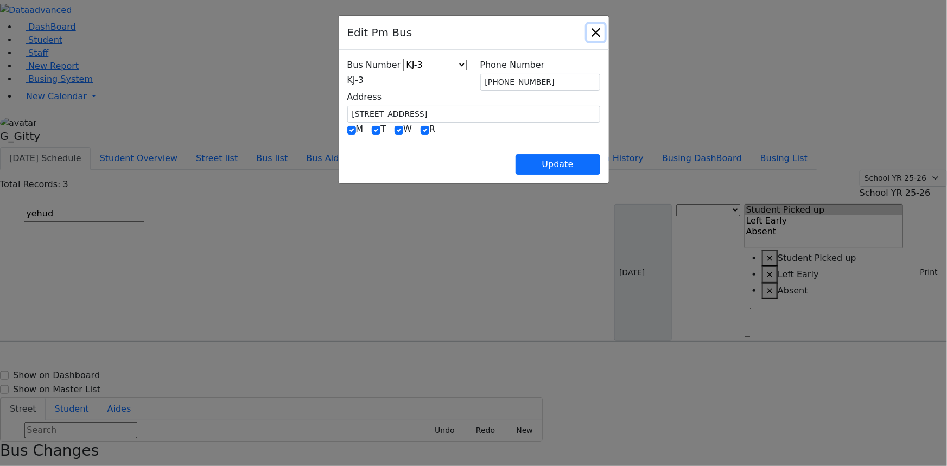
click at [604, 36] on button "Close" at bounding box center [595, 32] width 17 height 17
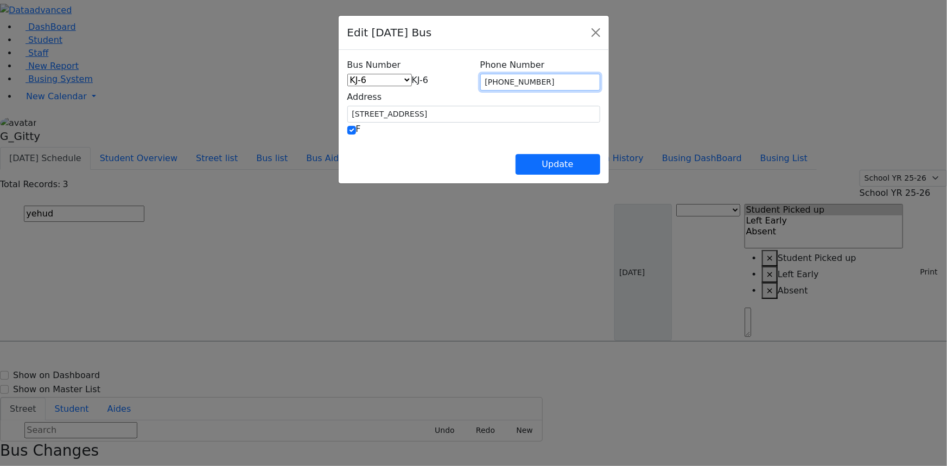
drag, startPoint x: 545, startPoint y: 76, endPoint x: 505, endPoint y: 79, distance: 39.7
click at [505, 79] on input "(845) 782-3317" at bounding box center [540, 82] width 120 height 17
type input "[PHONE_NUMBER]"
click at [468, 142] on div "Update" at bounding box center [473, 156] width 253 height 38
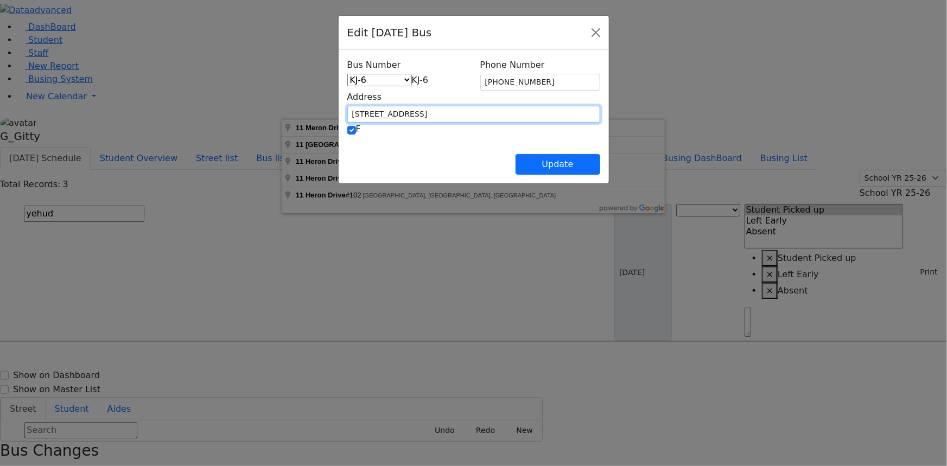
drag, startPoint x: 365, startPoint y: 110, endPoint x: 271, endPoint y: 112, distance: 94.4
click at [338, 112] on div "Bus Number HV-10 RH-20 PT KJ-1 KJ-2 KJ-3 KJ-8 KJ-5 KJ-6 KJ-7 KJ-4 WA-9 MW-14 ER…" at bounding box center [473, 116] width 270 height 133
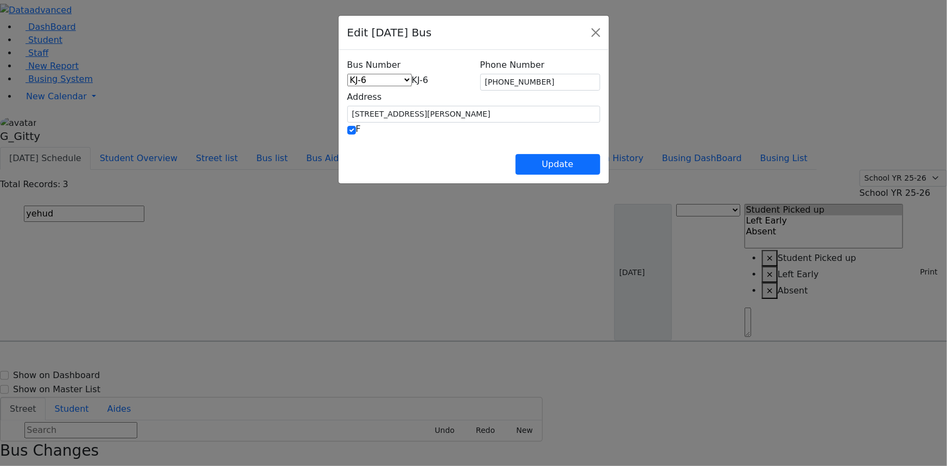
type input "6 Teverya Way"
click at [357, 133] on div "F" at bounding box center [473, 130] width 253 height 14
click at [412, 84] on span "KJ-6" at bounding box center [420, 80] width 17 height 10
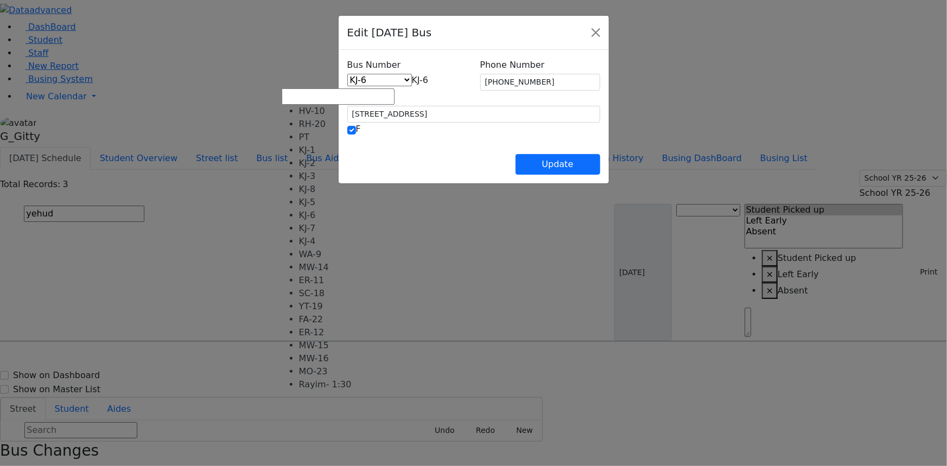
select select "408"
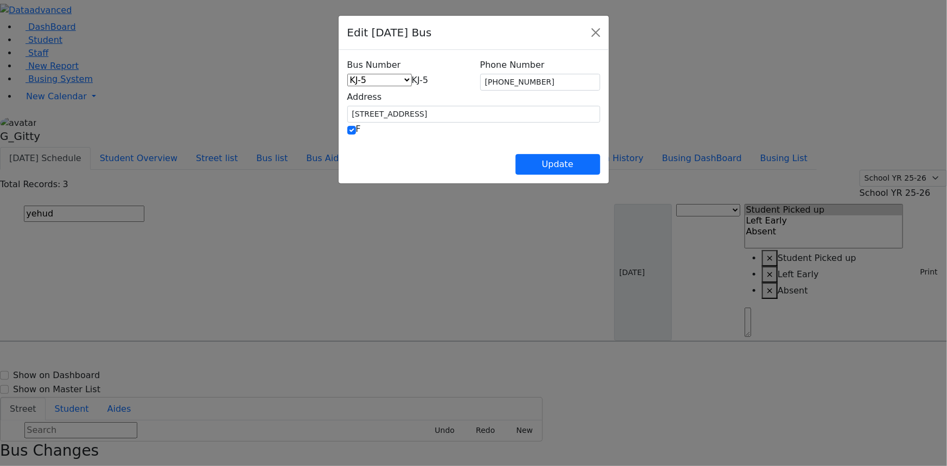
click at [400, 146] on div "Update" at bounding box center [473, 156] width 253 height 38
click at [597, 165] on button "Update" at bounding box center [557, 164] width 85 height 21
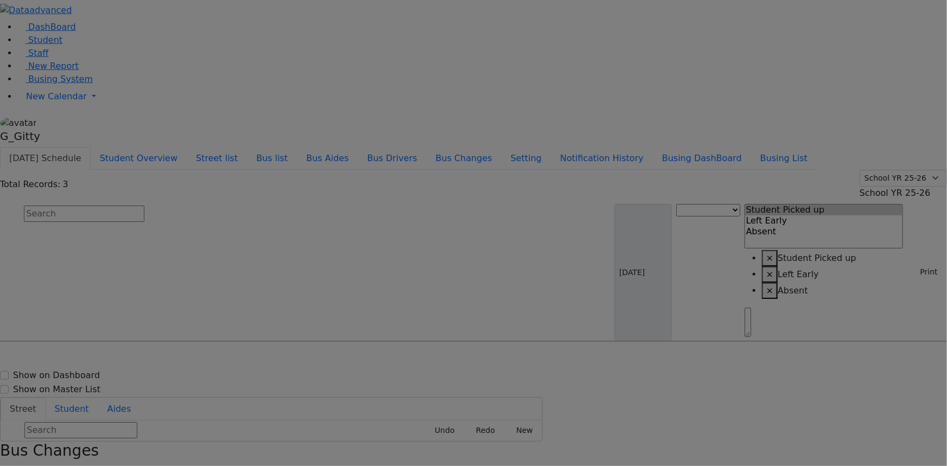
select select
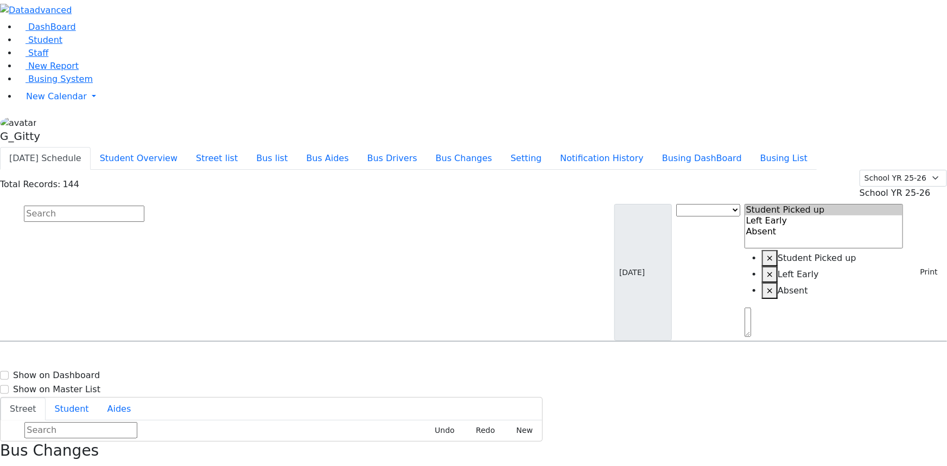
click at [144, 206] on input "text" at bounding box center [84, 214] width 120 height 16
type input "leah ak"
click at [269, 359] on div "[STREET_ADDRESS]" at bounding box center [202, 372] width 135 height 27
select select
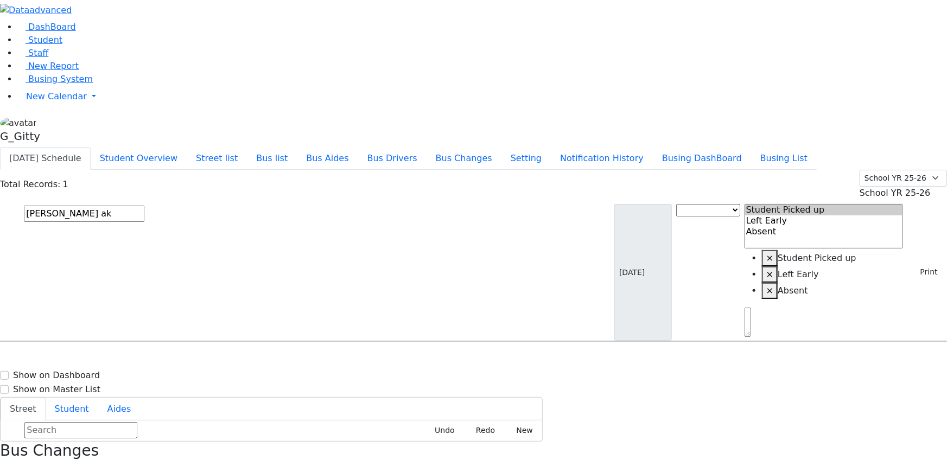
drag, startPoint x: 914, startPoint y: 450, endPoint x: 793, endPoint y: 387, distance: 136.8
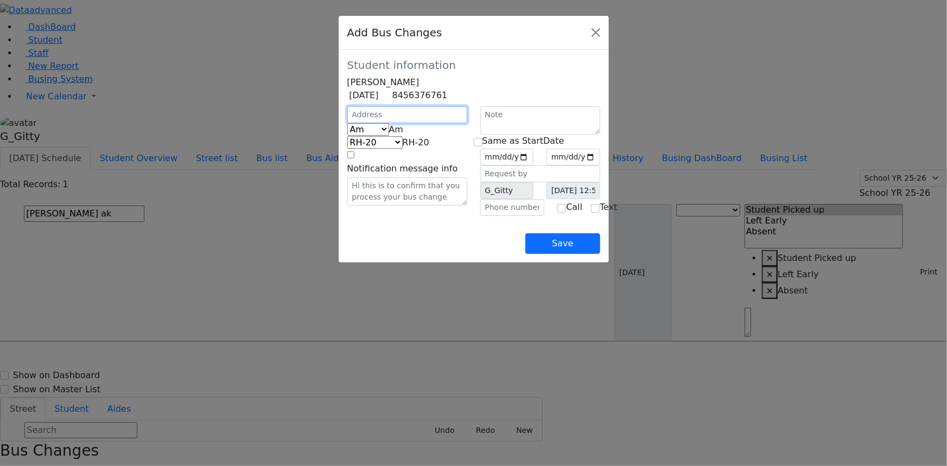
click at [347, 123] on input "text" at bounding box center [407, 114] width 120 height 17
type input "14 Dinev Road"
select select "396"
click at [389, 135] on span "Am" at bounding box center [396, 129] width 15 height 10
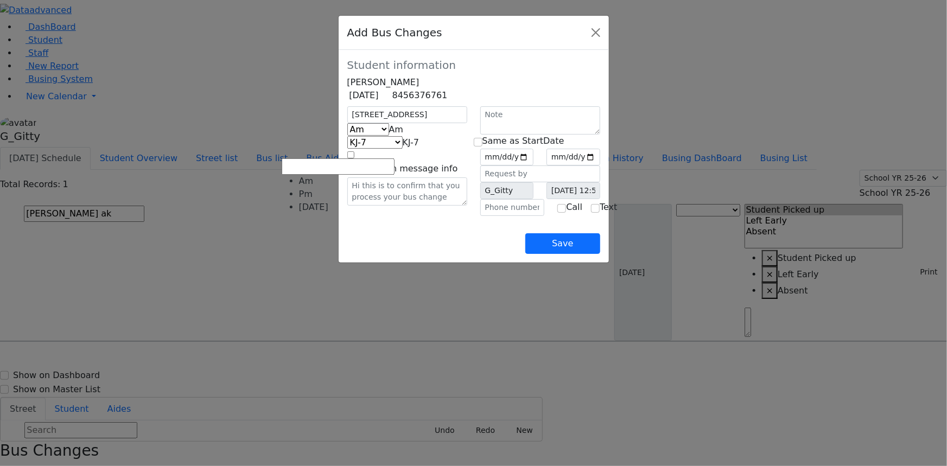
select select "3"
select select "410"
click at [510, 216] on input "text" at bounding box center [512, 207] width 65 height 17
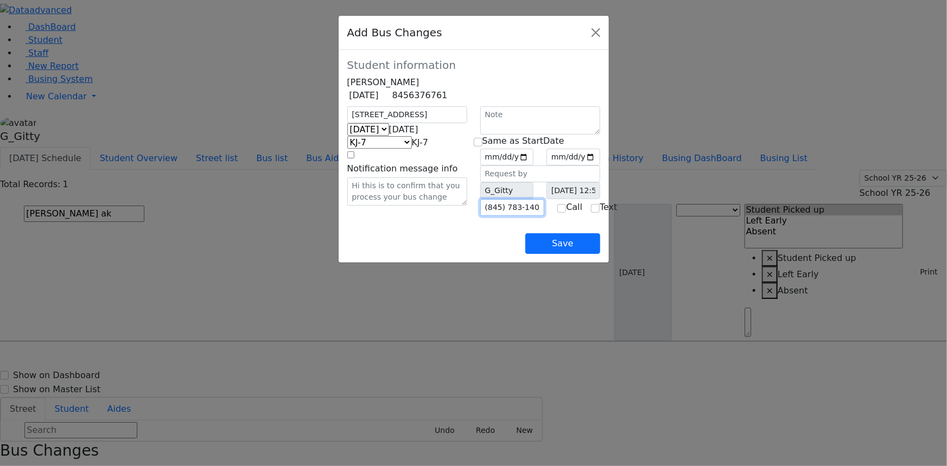
type input "[PHONE_NUMBER]"
click at [534, 165] on input "date" at bounding box center [507, 157] width 54 height 17
type input "2025-09-12"
click at [482, 146] on input "checkbox" at bounding box center [478, 142] width 9 height 9
checkbox input "true"
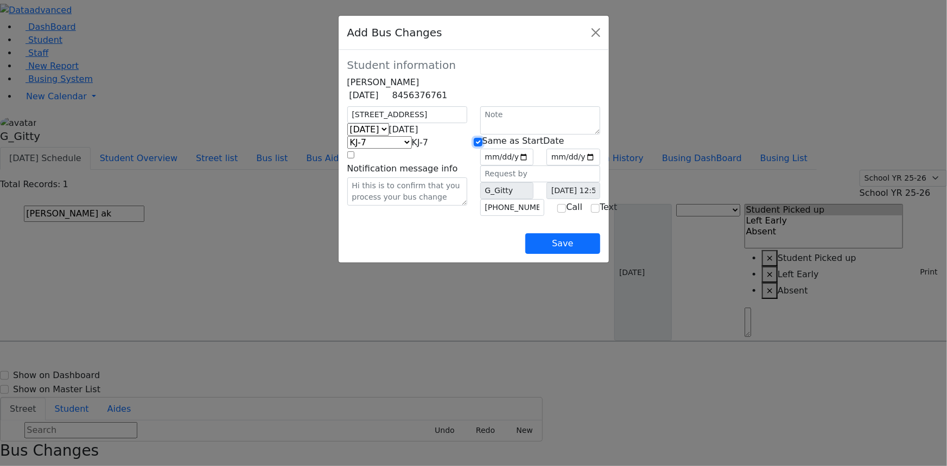
type input "2025-09-12"
click at [429, 254] on div "Save" at bounding box center [473, 235] width 253 height 38
drag, startPoint x: 614, startPoint y: 276, endPoint x: 643, endPoint y: 260, distance: 34.0
click at [599, 254] on button "Save" at bounding box center [562, 243] width 74 height 21
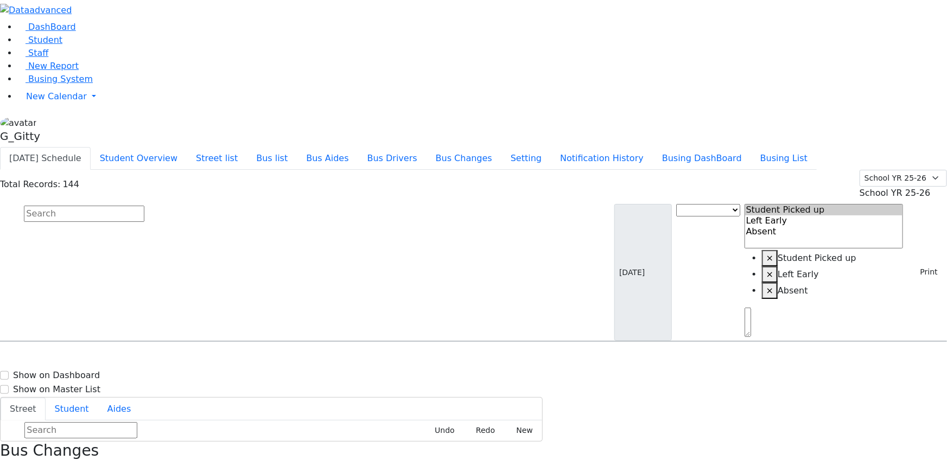
click at [144, 206] on input "text" at bounding box center [84, 214] width 120 height 16
type input "pinch"
click at [87, 372] on h6 "7/6/2018 8457824384" at bounding box center [47, 377] width 80 height 10
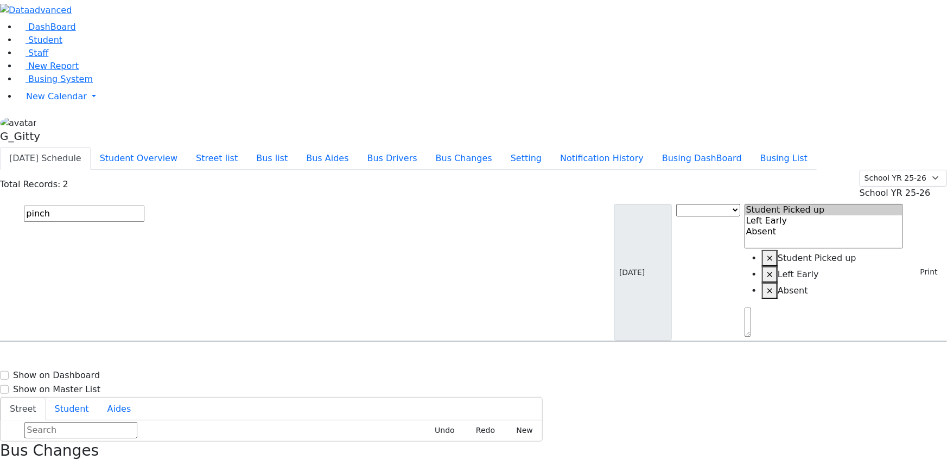
select select
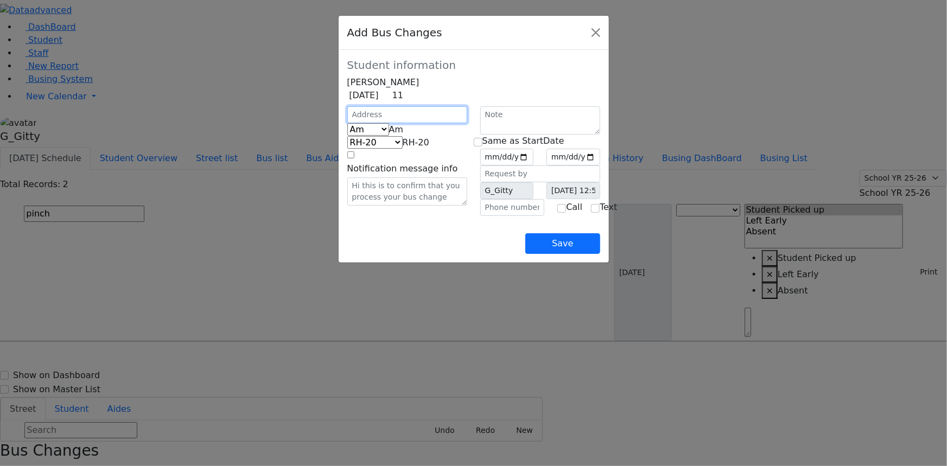
click at [373, 123] on input "text" at bounding box center [407, 114] width 120 height 17
drag, startPoint x: 368, startPoint y: 148, endPoint x: 351, endPoint y: 150, distance: 17.5
type input "14 Dinev Road"
select select "396"
click at [389, 135] on span "Am" at bounding box center [396, 129] width 15 height 10
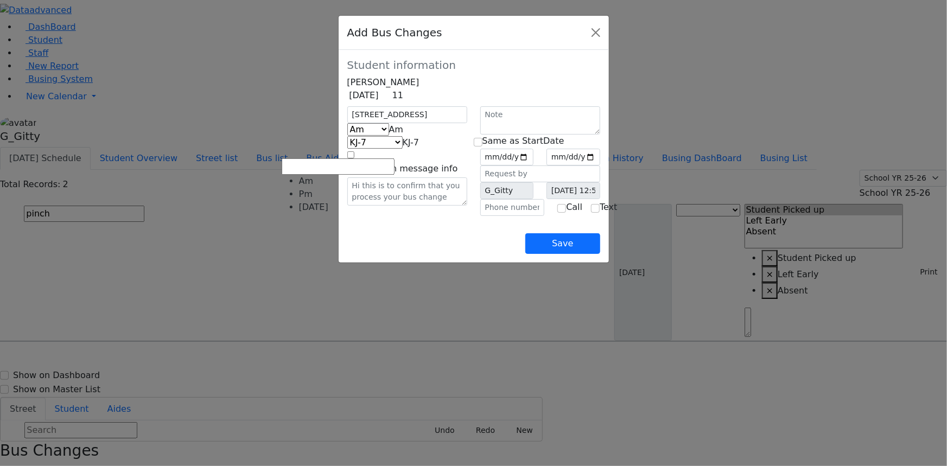
select select "3"
select select "410"
click at [534, 165] on input "date" at bounding box center [507, 157] width 54 height 17
type input "2025-09-12"
click at [482, 146] on input "checkbox" at bounding box center [478, 142] width 9 height 9
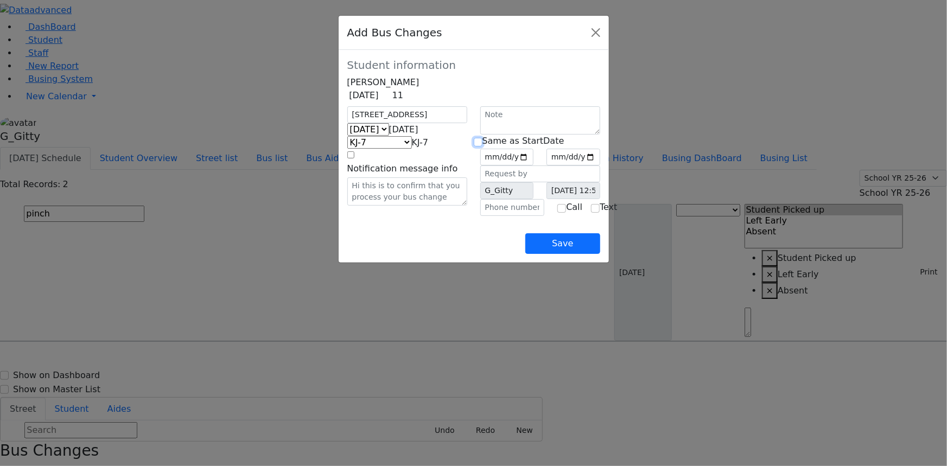
checkbox input "true"
type input "2025-09-12"
click at [492, 216] on input "text" at bounding box center [512, 207] width 65 height 17
type input "[PHONE_NUMBER]"
click at [446, 254] on div "Save" at bounding box center [473, 235] width 253 height 38
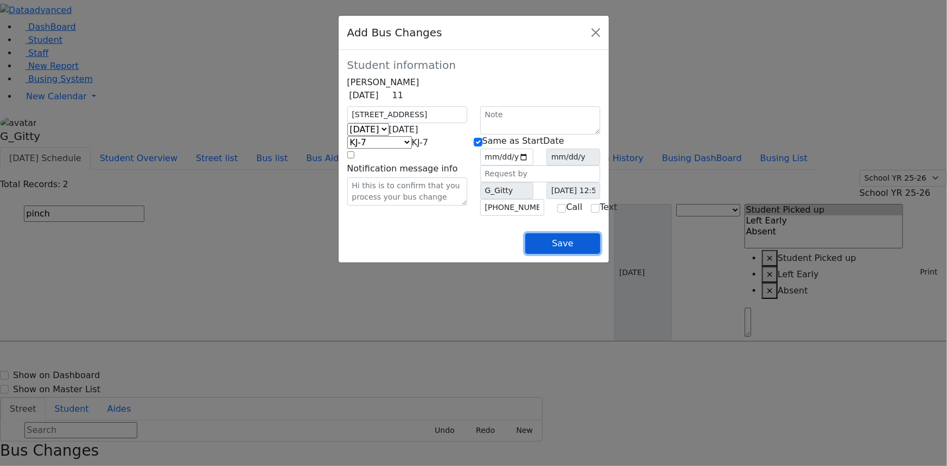
click at [599, 254] on button "Save" at bounding box center [562, 243] width 74 height 21
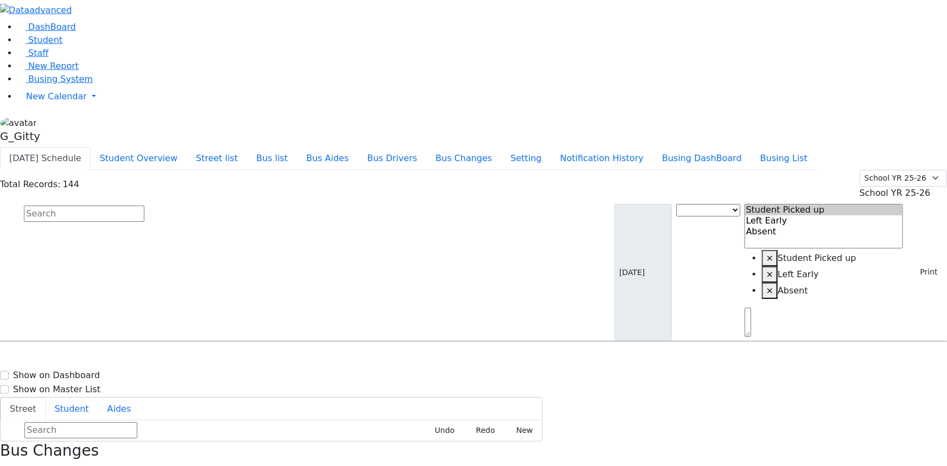
drag, startPoint x: 865, startPoint y: 174, endPoint x: 841, endPoint y: 188, distance: 28.2
click at [144, 206] on input "text" at bounding box center [84, 214] width 120 height 16
click at [56, 84] on span "Busing System" at bounding box center [60, 79] width 65 height 10
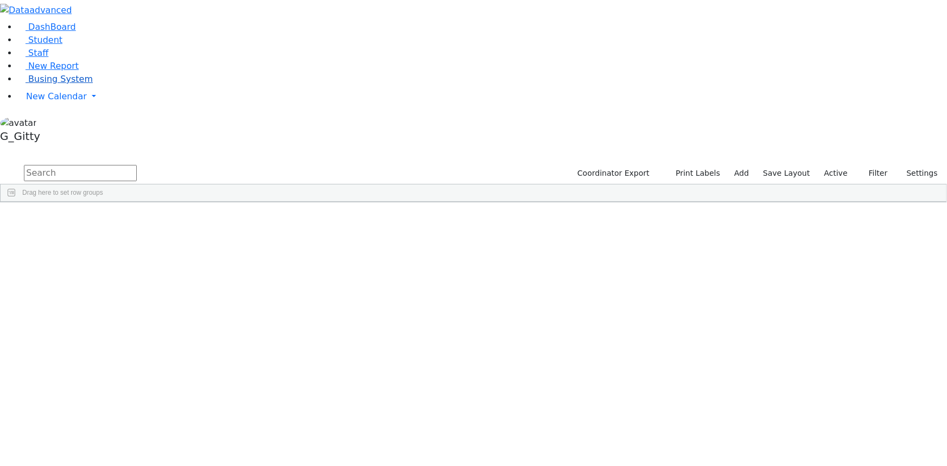
drag, startPoint x: 38, startPoint y: 149, endPoint x: 64, endPoint y: 141, distance: 27.3
click at [38, 84] on span "Busing System" at bounding box center [60, 79] width 65 height 10
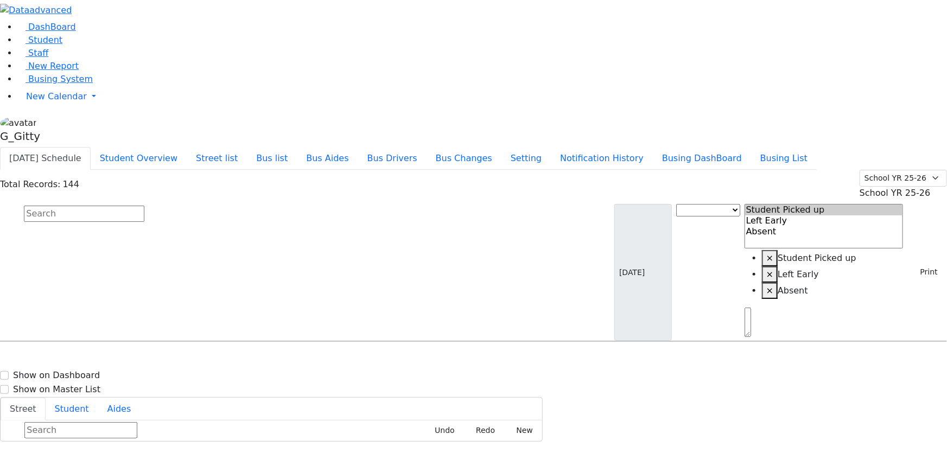
click at [144, 206] on input "text" at bounding box center [84, 214] width 120 height 16
type input "halper"
click at [87, 373] on span "8457820587" at bounding box center [61, 377] width 50 height 9
select select
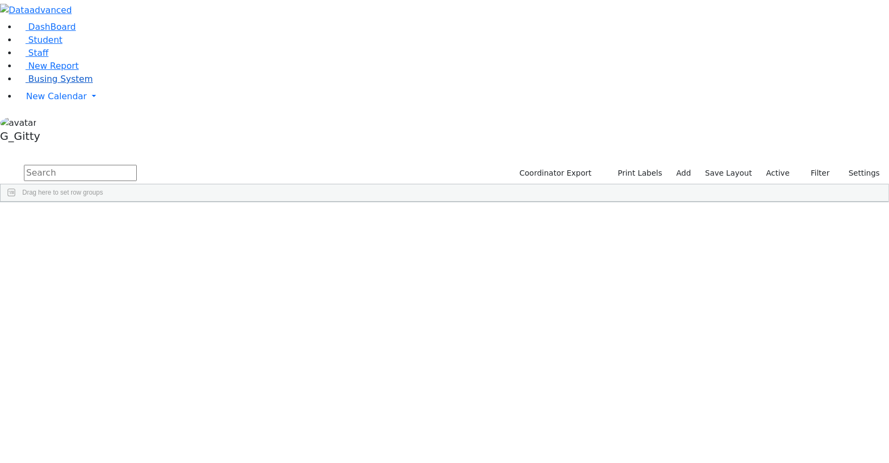
click at [37, 84] on span "Busing System" at bounding box center [60, 79] width 65 height 10
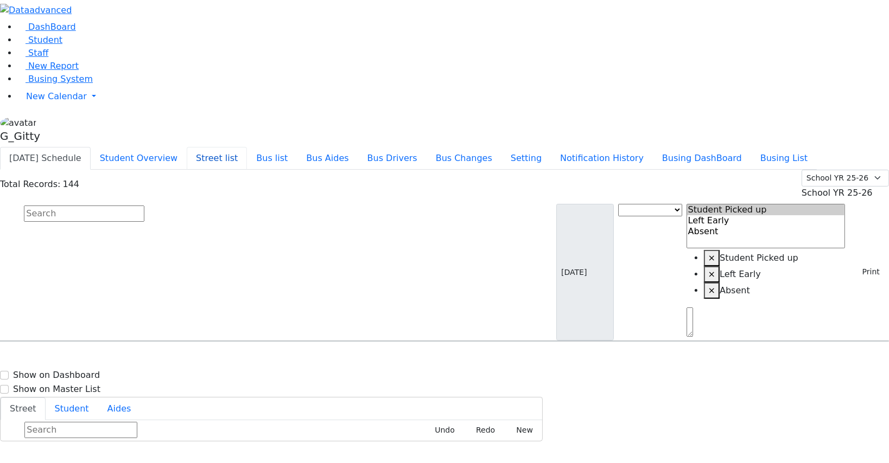
drag, startPoint x: 327, startPoint y: 11, endPoint x: 323, endPoint y: 20, distance: 9.0
click at [247, 147] on button "Street list" at bounding box center [217, 158] width 60 height 23
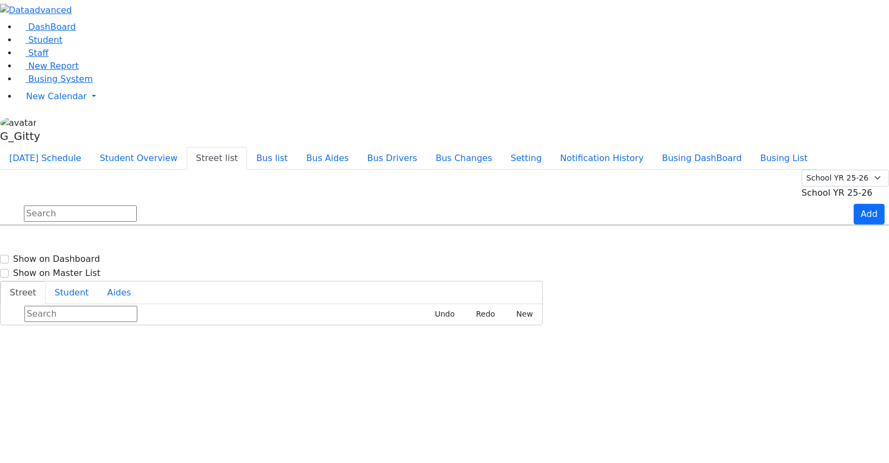
click at [137, 206] on input "text" at bounding box center [80, 214] width 113 height 16
type input "teve"
click at [137, 206] on input "teve" at bounding box center [80, 214] width 113 height 16
click at [297, 147] on button "Bus list" at bounding box center [272, 158] width 50 height 23
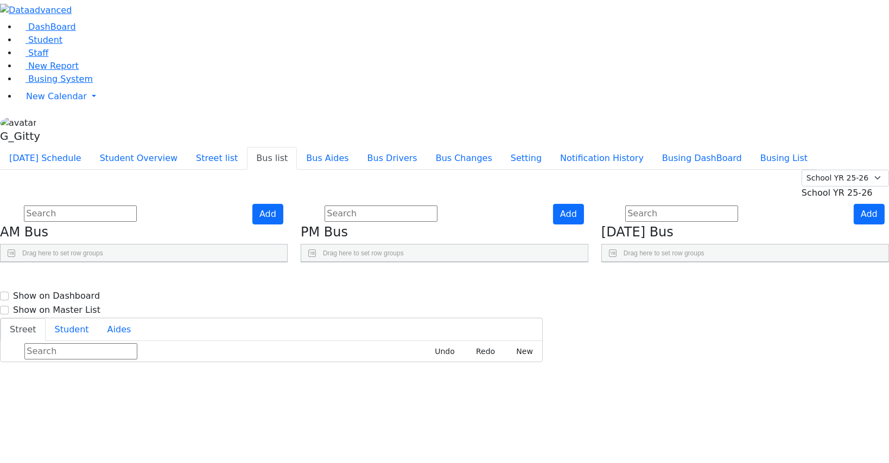
click at [231, 443] on use "Press SPACE to select this row." at bounding box center [231, 443] width 0 height 0
click at [247, 147] on button "Street list" at bounding box center [217, 158] width 60 height 23
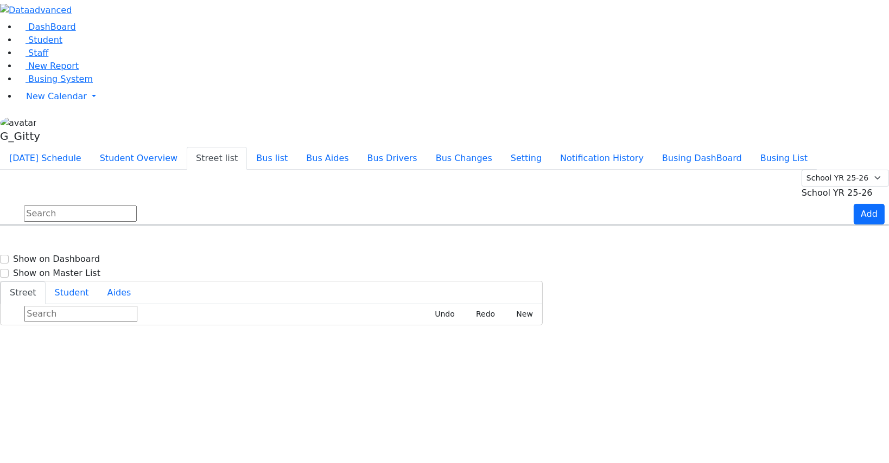
click at [137, 206] on input "text" at bounding box center [80, 214] width 113 height 16
type input "5"
click at [297, 147] on button "Bus list" at bounding box center [272, 158] width 50 height 23
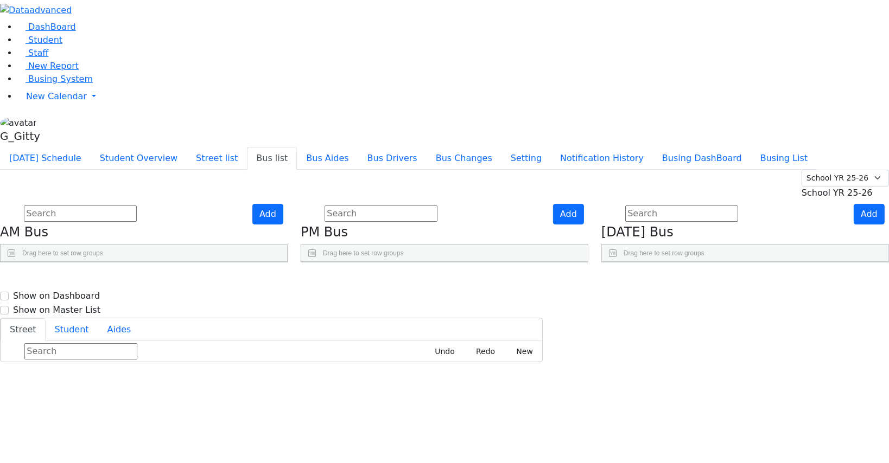
click at [832, 416] on use "Press SPACE to select this row." at bounding box center [832, 416] width 0 height 0
drag, startPoint x: 849, startPoint y: 281, endPoint x: 845, endPoint y: 271, distance: 10.7
click at [848, 405] on div "Press SPACE to deselect this row." at bounding box center [856, 418] width 22 height 27
click at [854, 416] on icon "Press SPACE to deselect this row." at bounding box center [857, 419] width 6 height 6
checkbox input "true"
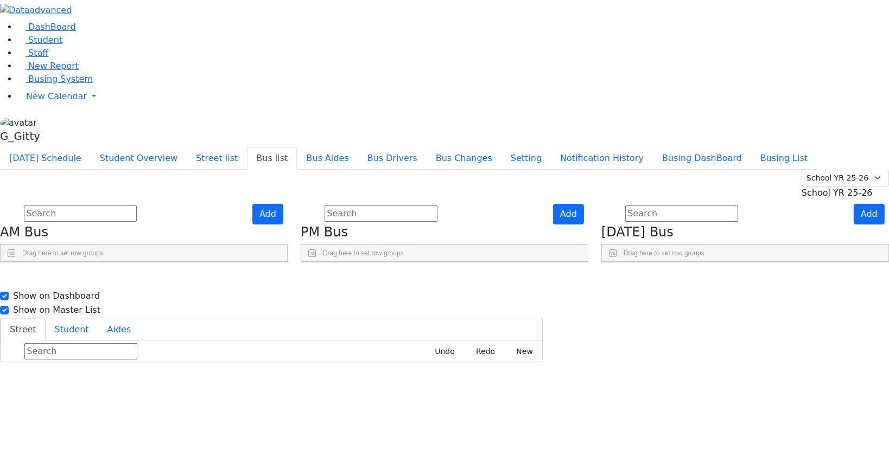
checkbox input "true"
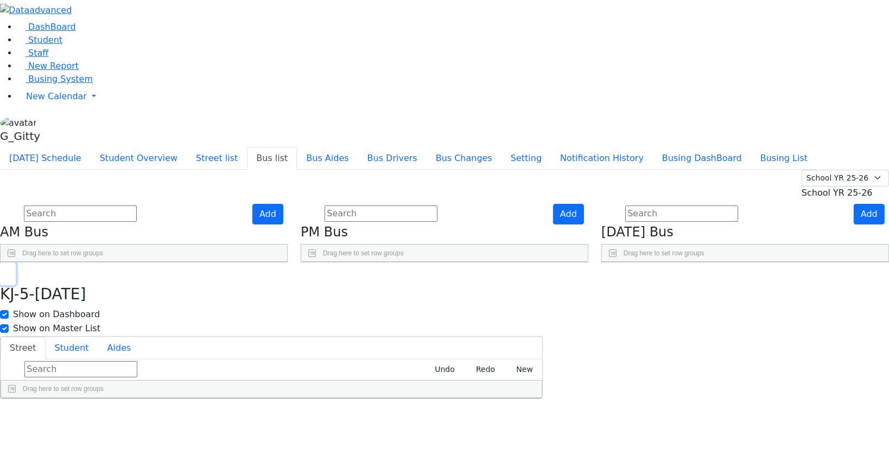
drag, startPoint x: 342, startPoint y: 16, endPoint x: 169, endPoint y: 44, distance: 174.9
click at [11, 271] on icon "button" at bounding box center [8, 274] width 6 height 7
click at [49, 84] on span "Busing System" at bounding box center [60, 79] width 65 height 10
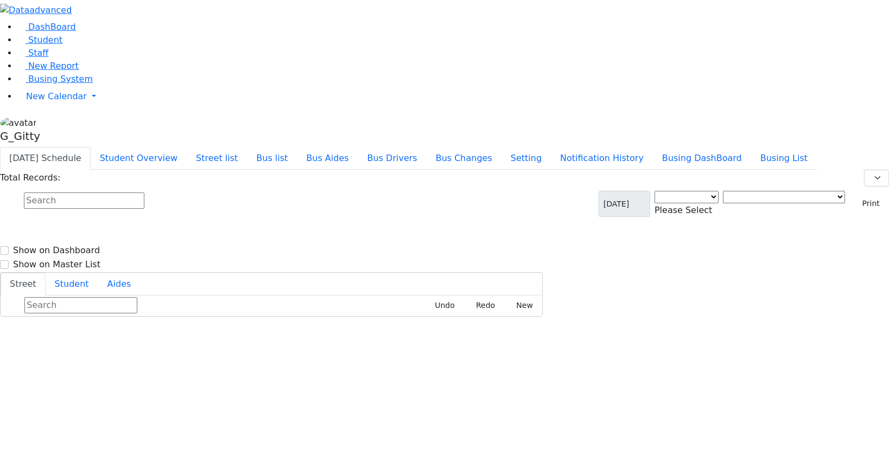
select select "3"
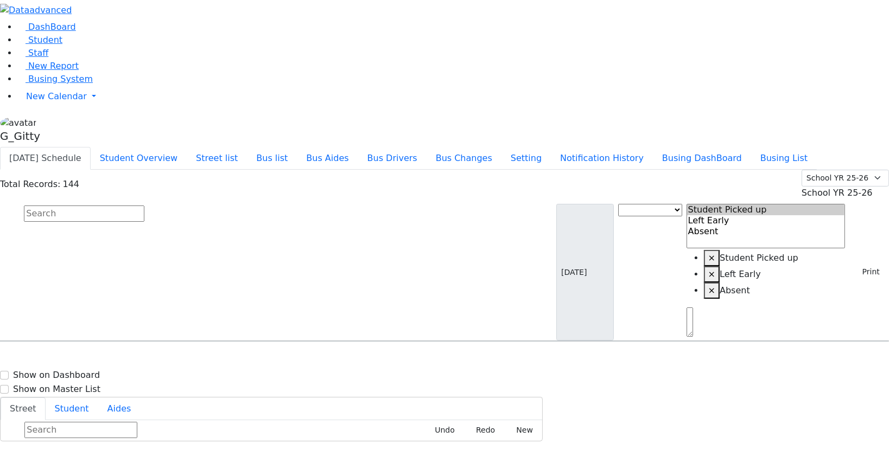
click at [144, 206] on input "text" at bounding box center [84, 214] width 120 height 16
type input "[PERSON_NAME]"
click at [87, 373] on span "8457741172" at bounding box center [61, 377] width 50 height 9
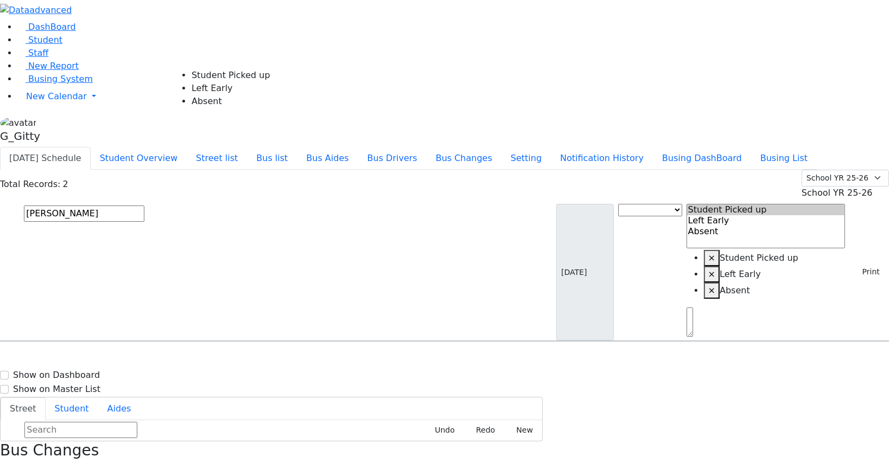
select select "3"
click at [144, 206] on input "text" at bounding box center [84, 214] width 120 height 16
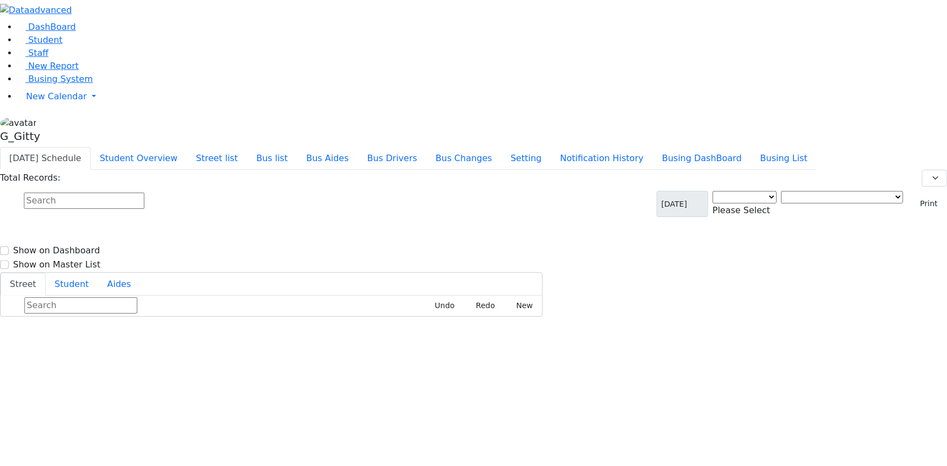
select select "3"
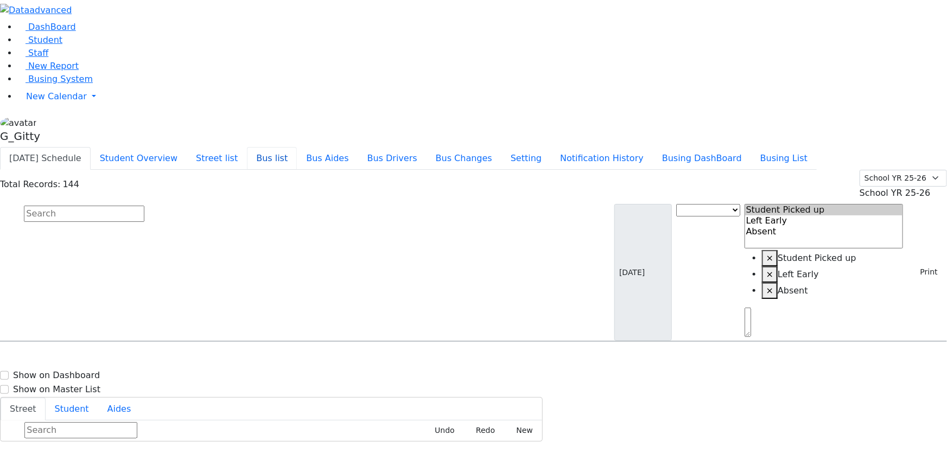
click at [297, 147] on button "Bus list" at bounding box center [272, 158] width 50 height 23
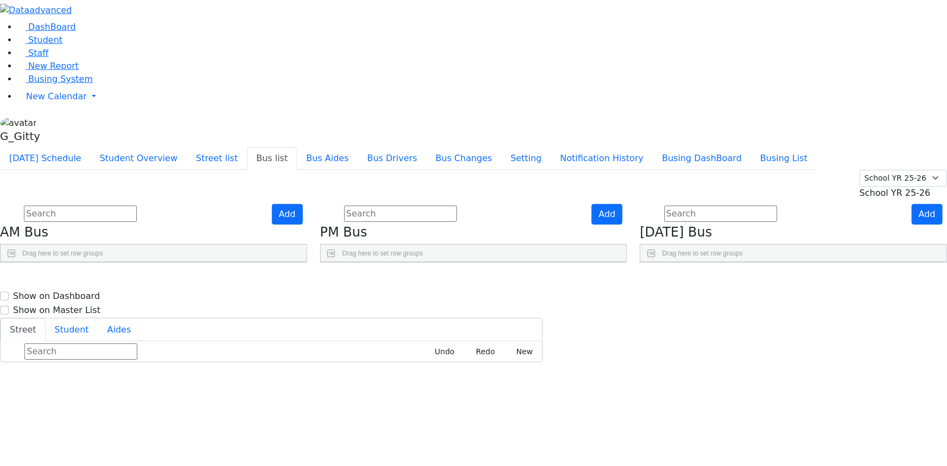
click at [890, 416] on use "Press SPACE to select this row." at bounding box center [890, 416] width 0 height 0
click at [33, 45] on span "Student" at bounding box center [45, 40] width 34 height 10
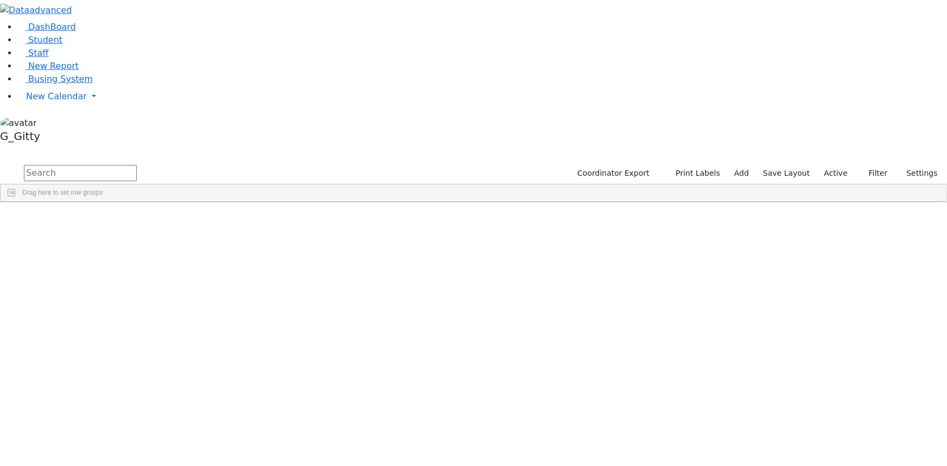
click at [137, 165] on input "text" at bounding box center [80, 173] width 113 height 16
click at [137, 248] on div "[PERSON_NAME]" at bounding box center [102, 255] width 69 height 15
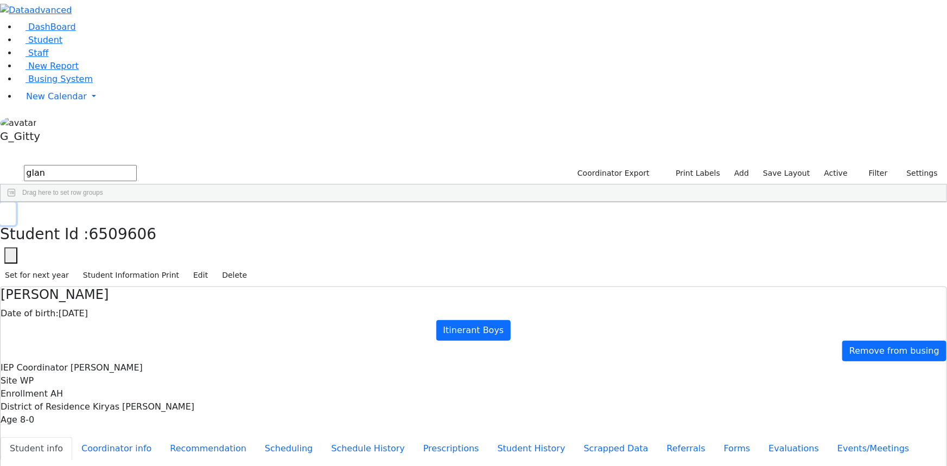
click at [16, 202] on button "button" at bounding box center [8, 213] width 16 height 23
click at [137, 234] on div "[PERSON_NAME]" at bounding box center [102, 241] width 69 height 15
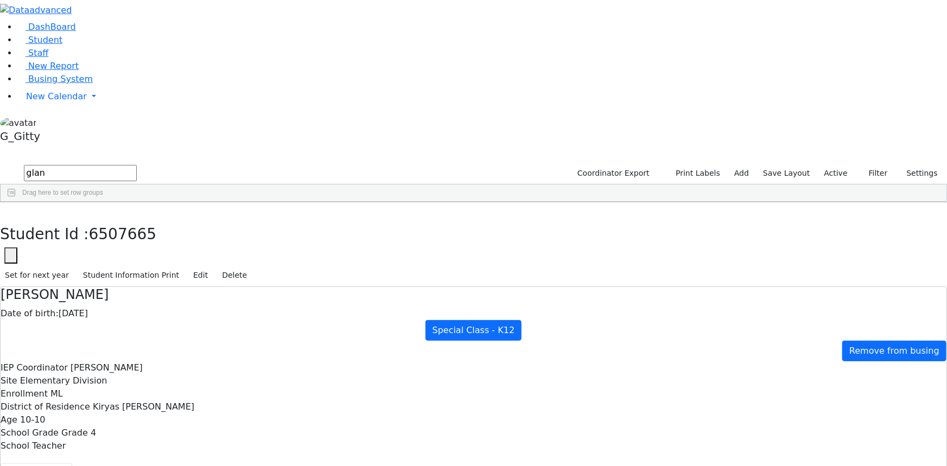
drag, startPoint x: 571, startPoint y: 146, endPoint x: 544, endPoint y: 149, distance: 27.8
click at [16, 202] on button "button" at bounding box center [8, 213] width 16 height 23
click at [137, 165] on input "glan" at bounding box center [80, 173] width 113 height 16
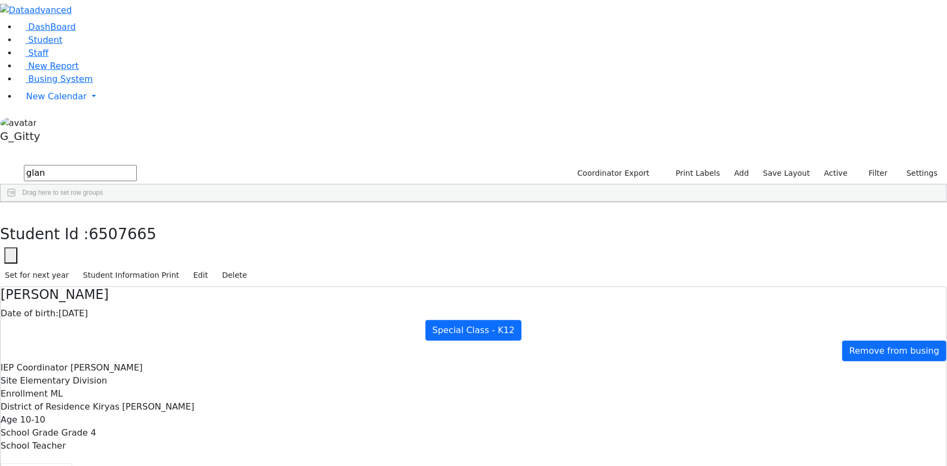
click at [137, 165] on input "glan" at bounding box center [80, 173] width 113 height 16
type input "g"
type input "zissy"
click at [41, 84] on span "Busing System" at bounding box center [60, 79] width 65 height 10
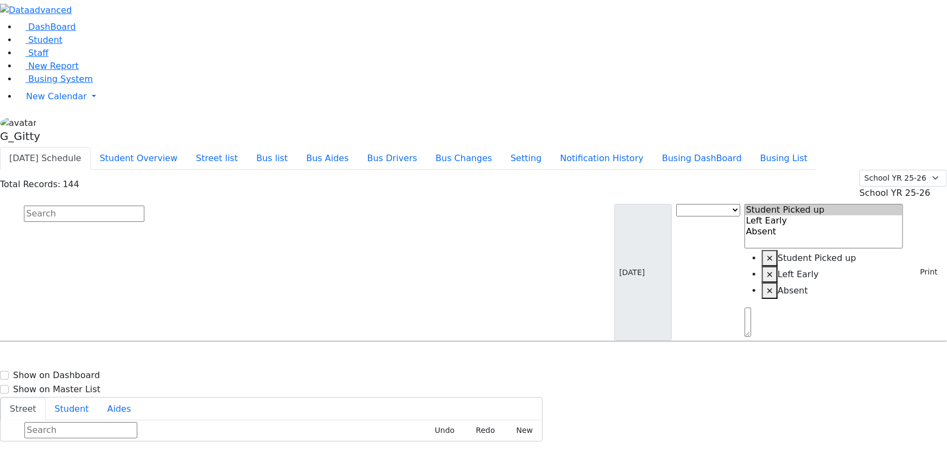
click at [91, 147] on button "[DATE] Schedule" at bounding box center [45, 158] width 91 height 23
click at [187, 147] on button "Student Overview" at bounding box center [139, 158] width 96 height 23
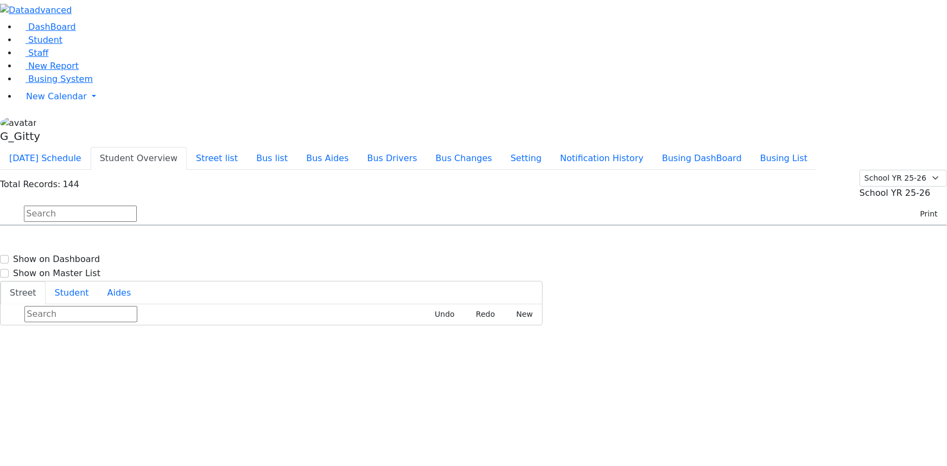
drag, startPoint x: 206, startPoint y: 74, endPoint x: 184, endPoint y: 79, distance: 22.2
click at [137, 206] on input "text" at bounding box center [80, 214] width 113 height 16
type input "zissy"
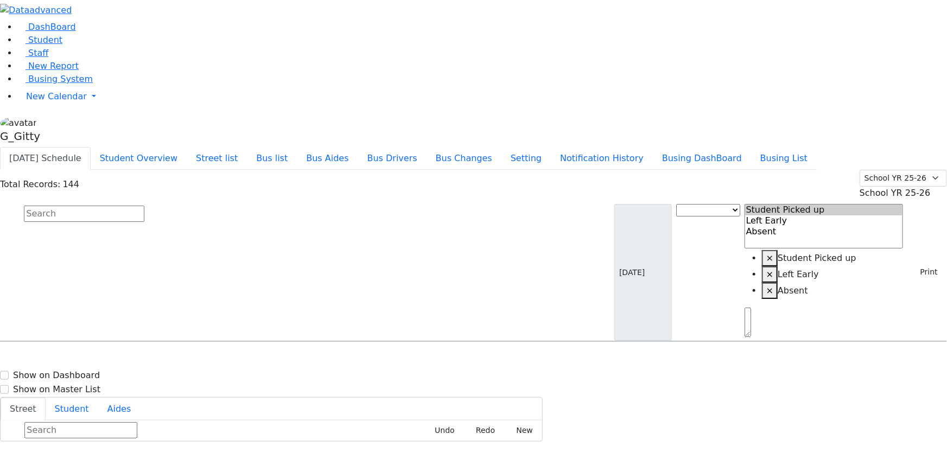
click at [144, 206] on input "text" at bounding box center [84, 214] width 120 height 16
type input "[PERSON_NAME]"
click at [135, 359] on div "Blum Rafael 5/6/2011 8454215252" at bounding box center [68, 372] width 134 height 27
select select "1"
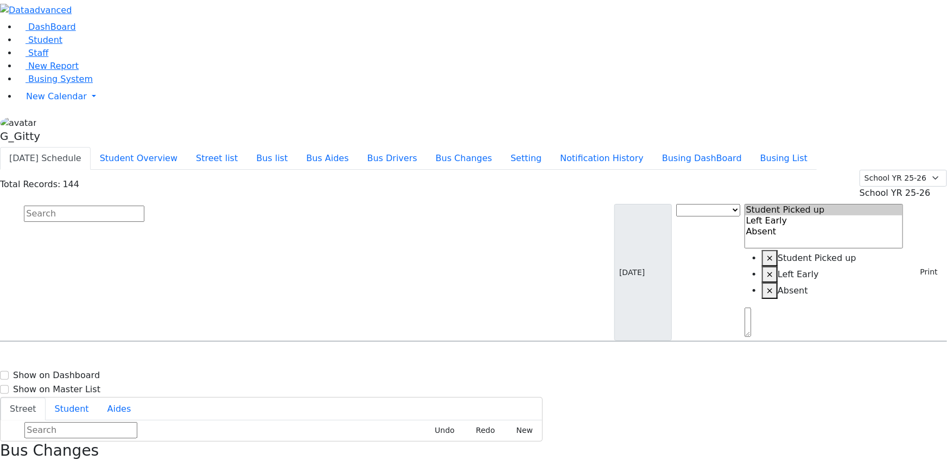
click at [144, 206] on input "text" at bounding box center [84, 214] width 120 height 16
type input "drummer"
click at [87, 372] on h6 "3/8/2013 8457820193" at bounding box center [47, 377] width 80 height 10
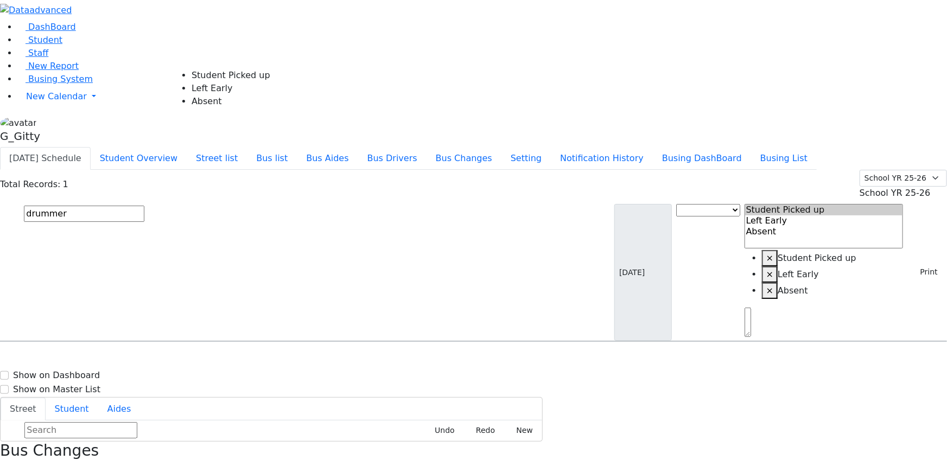
select select "1"
click at [144, 206] on input "text" at bounding box center [84, 214] width 120 height 16
click at [7, 463] on icon "button" at bounding box center [4, 471] width 6 height 6
drag, startPoint x: 356, startPoint y: 22, endPoint x: 385, endPoint y: 45, distance: 37.4
click at [297, 147] on button "Bus list" at bounding box center [272, 158] width 50 height 23
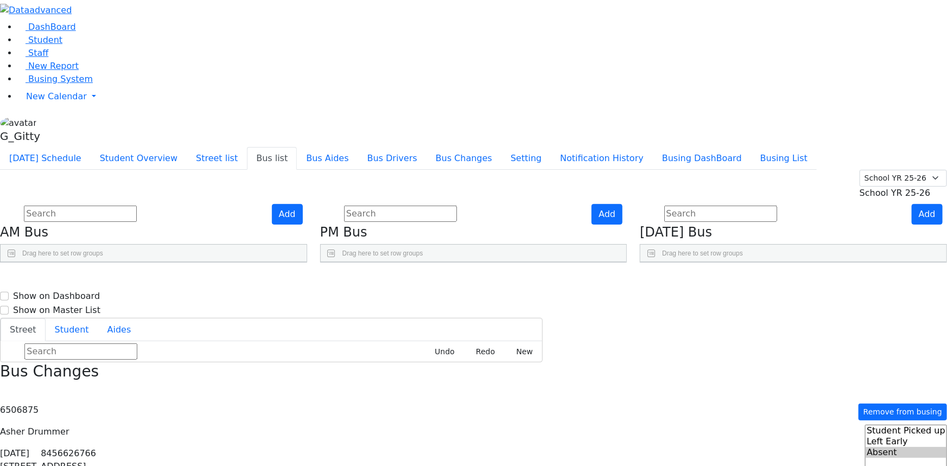
scroll to position [294, 0]
drag, startPoint x: 447, startPoint y: 66, endPoint x: 438, endPoint y: 72, distance: 10.8
click at [446, 206] on input "text" at bounding box center [400, 214] width 113 height 16
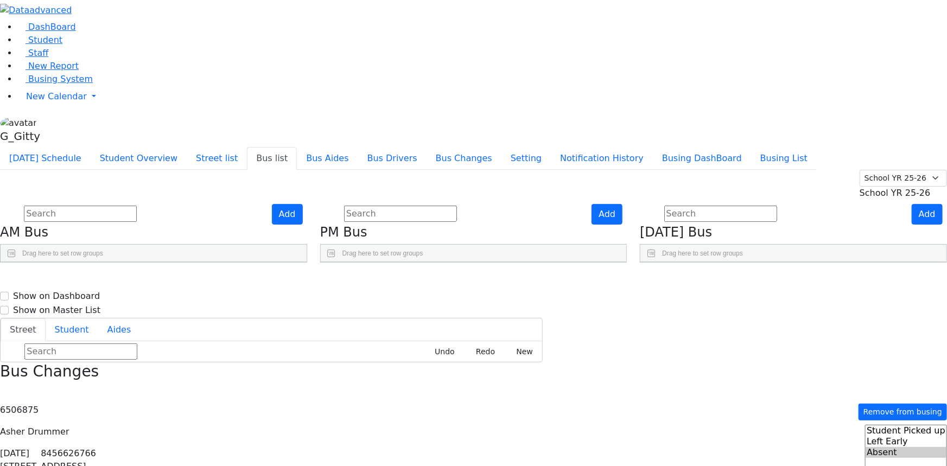
click at [715, 206] on input "text" at bounding box center [720, 214] width 113 height 16
drag, startPoint x: 683, startPoint y: 36, endPoint x: 604, endPoint y: 68, distance: 85.9
click at [683, 147] on div "Today's Schedule Student Overview Street list Bus list Bus Aides Bus Drivers Bu…" at bounding box center [473, 158] width 947 height 23
drag, startPoint x: 452, startPoint y: 69, endPoint x: 440, endPoint y: 61, distance: 14.8
click at [451, 206] on input "text" at bounding box center [400, 214] width 113 height 16
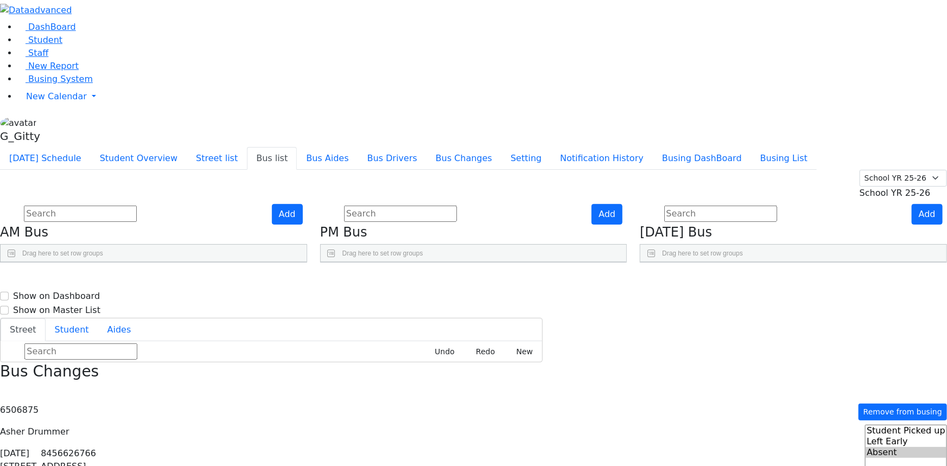
click at [417, 147] on div "Today's Schedule Student Overview Street list Bus list Bus Aides Bus Drivers Bu…" at bounding box center [473, 158] width 947 height 23
click at [425, 206] on input "text" at bounding box center [400, 214] width 113 height 16
click at [137, 206] on input "text" at bounding box center [80, 214] width 113 height 16
click at [214, 170] on div "Summer YR 25 School YR 25-26 Summer YR 25 School YR 24-25 Summer YR 24 School Y…" at bounding box center [473, 185] width 947 height 30
click at [137, 206] on input "text" at bounding box center [80, 214] width 113 height 16
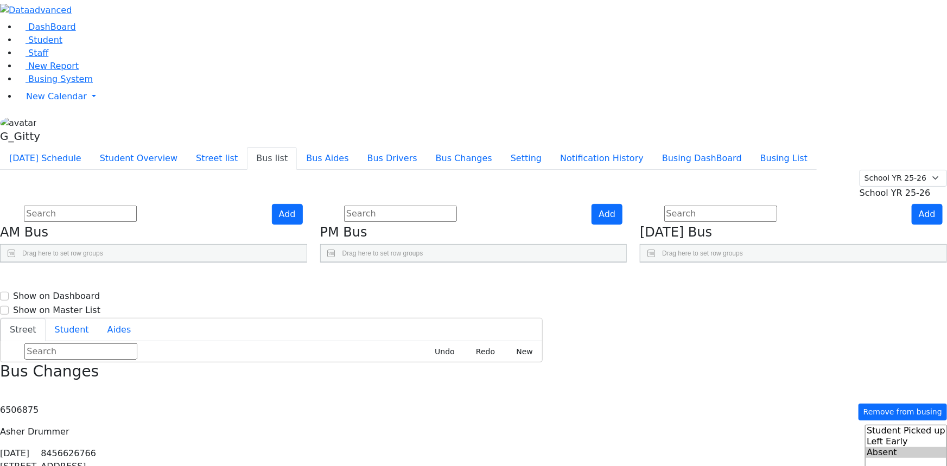
click at [431, 170] on div "Summer YR 25 School YR 25-26 Summer YR 25 School YR 24-25 Summer YR 24 School Y…" at bounding box center [473, 185] width 947 height 30
click at [435, 206] on input "text" at bounding box center [400, 214] width 113 height 16
click at [573, 170] on div "Summer YR 25 School YR 25-26 Summer YR 25 School YR 24-25 Summer YR 24 School Y…" at bounding box center [473, 185] width 947 height 30
click at [724, 206] on input "text" at bounding box center [720, 214] width 113 height 16
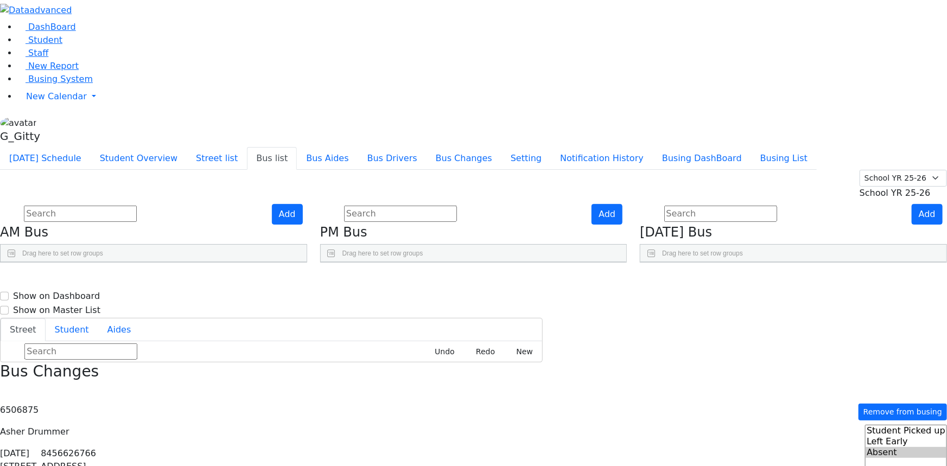
click at [137, 206] on input "text" at bounding box center [80, 214] width 113 height 16
click at [80, 84] on link "Busing System" at bounding box center [54, 79] width 75 height 10
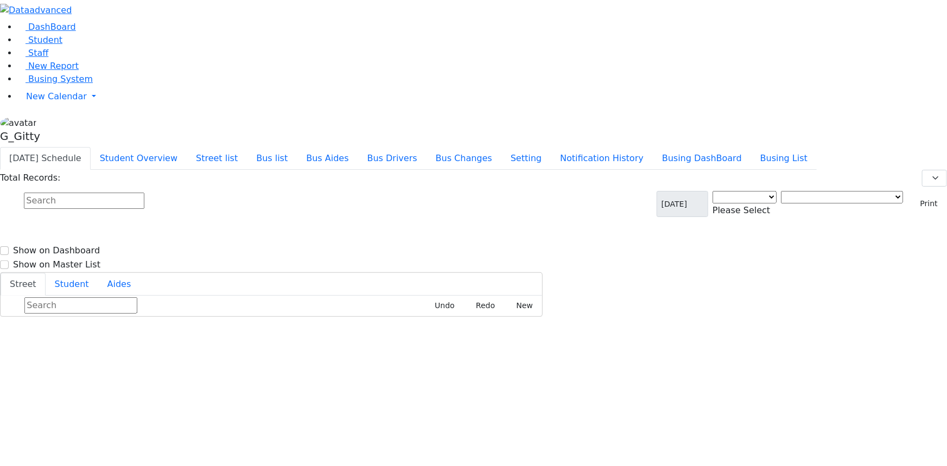
select select "3"
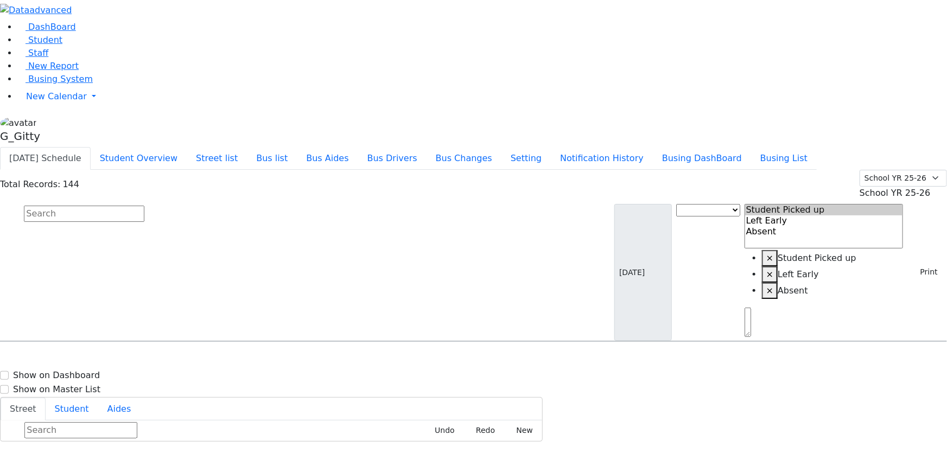
click at [144, 206] on input "text" at bounding box center [84, 214] width 120 height 16
type input "[PERSON_NAME]"
click at [265, 359] on div "[STREET_ADDRESS]" at bounding box center [202, 372] width 135 height 27
drag, startPoint x: 877, startPoint y: 91, endPoint x: 858, endPoint y: 88, distance: 19.8
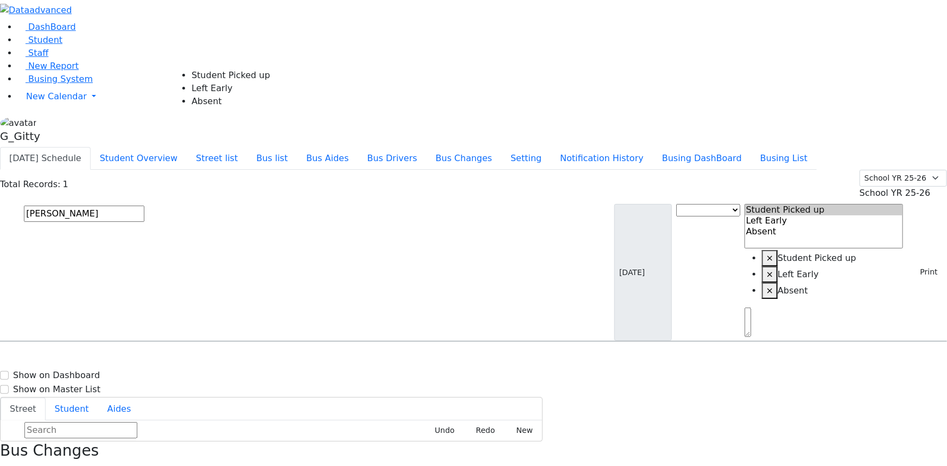
select select "1"
click at [144, 206] on input "text" at bounding box center [84, 214] width 120 height 16
click at [144, 206] on input "[PERSON_NAME]" at bounding box center [84, 214] width 120 height 16
type input "kola"
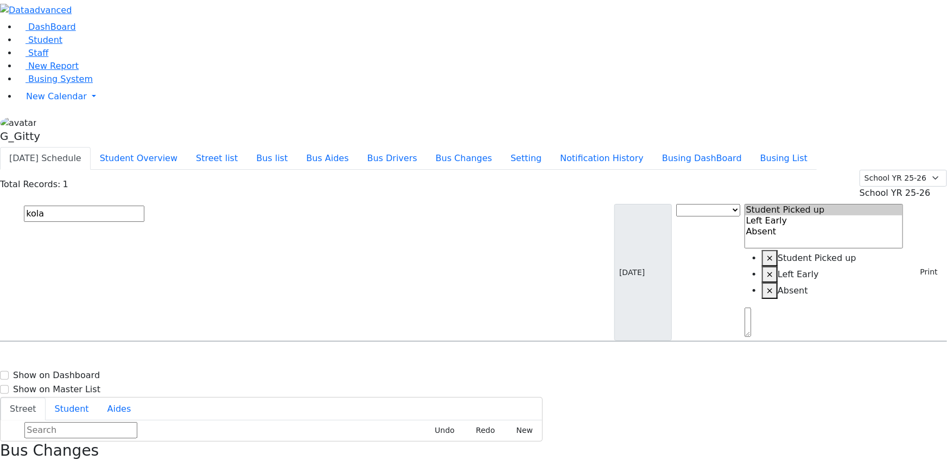
click at [79, 357] on h6 "[PERSON_NAME]" at bounding box center [43, 362] width 72 height 10
select select "1"
click at [144, 206] on input "text" at bounding box center [84, 214] width 120 height 16
type input "[PERSON_NAME]"
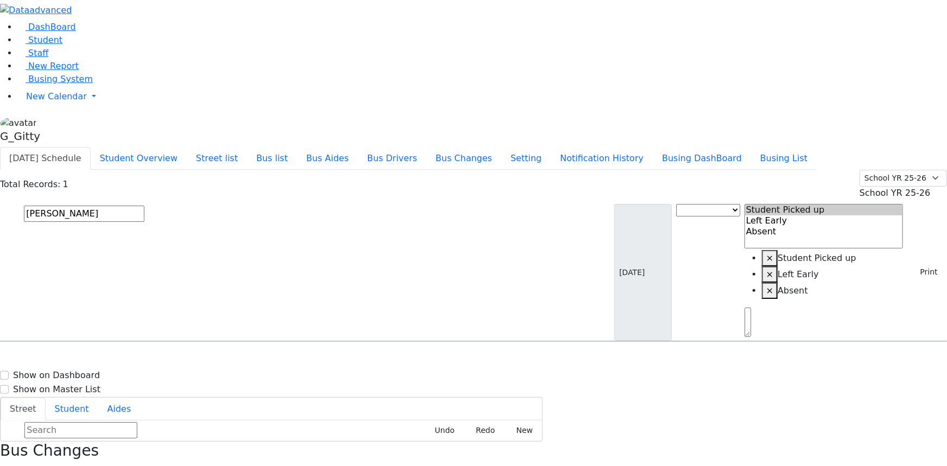
click at [269, 359] on div "[STREET_ADDRESS]" at bounding box center [202, 372] width 135 height 27
select select "1"
drag, startPoint x: 388, startPoint y: 69, endPoint x: 384, endPoint y: 63, distance: 6.9
click at [144, 206] on input "text" at bounding box center [84, 214] width 120 height 16
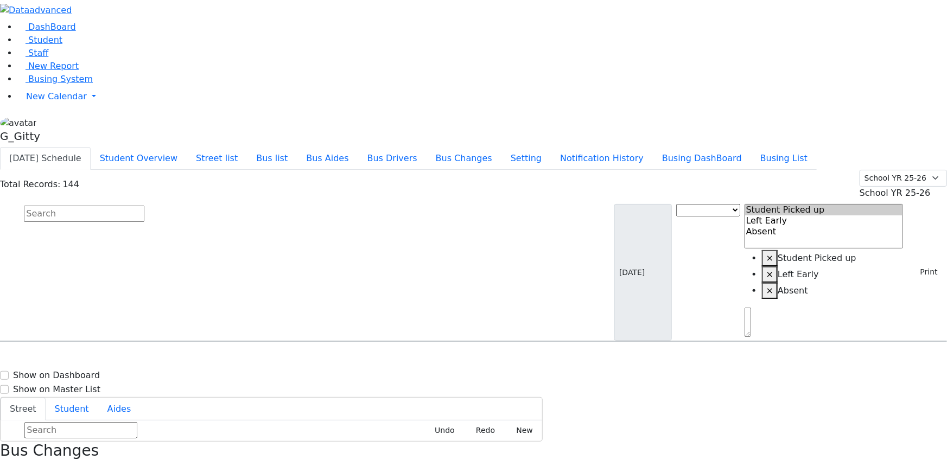
click at [144, 206] on input "text" at bounding box center [84, 214] width 120 height 16
type input "[PERSON_NAME]"
click at [269, 359] on div "[STREET_ADDRESS][PERSON_NAME]" at bounding box center [202, 372] width 135 height 27
select select "1"
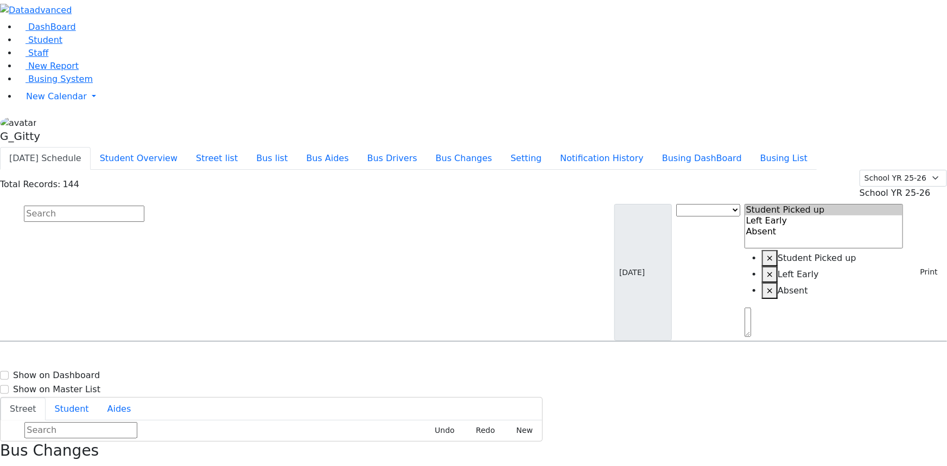
click at [144, 206] on input "text" at bounding box center [84, 214] width 120 height 16
type input "teit"
click at [158, 399] on h6 "[DATE] 8457827789" at bounding box center [82, 404] width 151 height 10
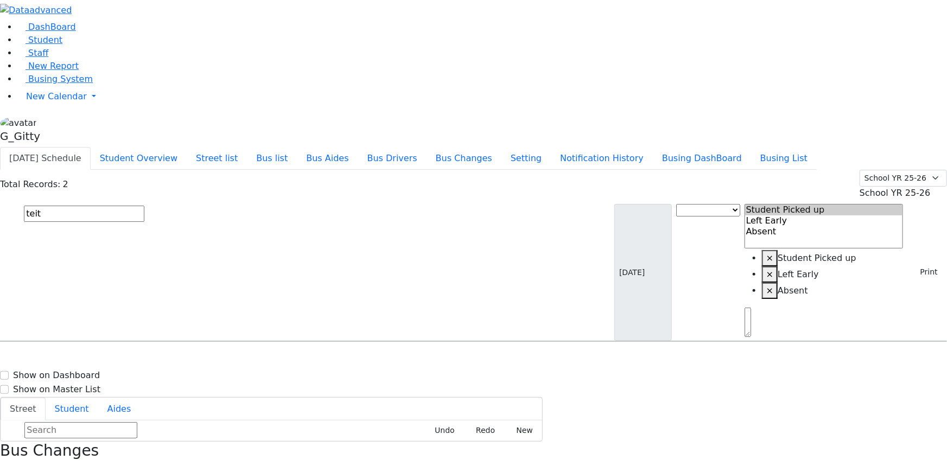
select select "1"
click at [144, 206] on input "text" at bounding box center [84, 214] width 120 height 16
click at [63, 84] on link "Busing System" at bounding box center [54, 79] width 75 height 10
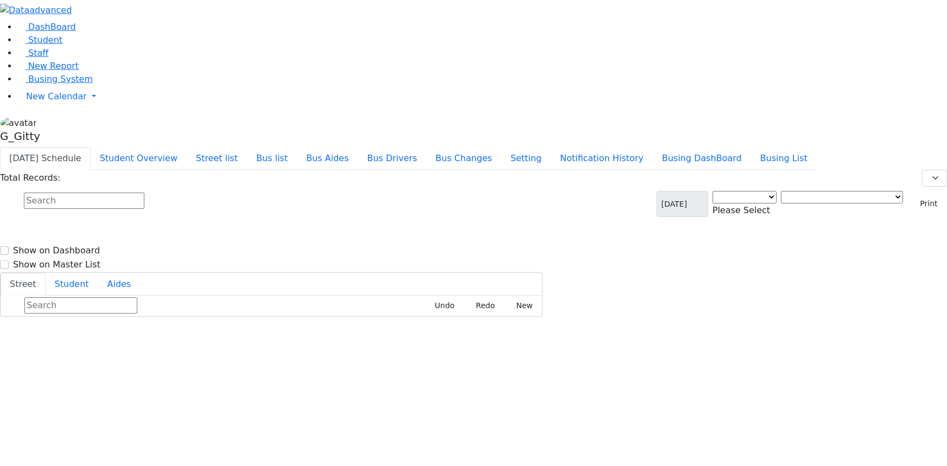
select select "3"
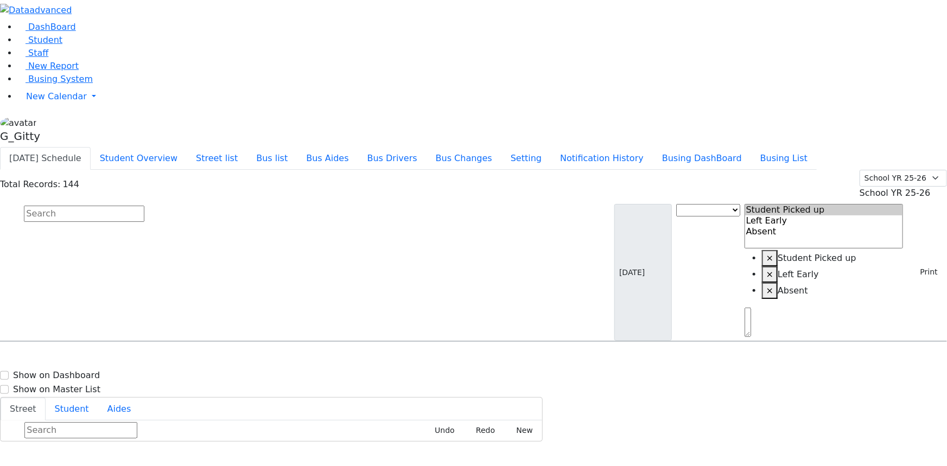
click at [144, 206] on input "text" at bounding box center [84, 214] width 120 height 16
click at [918, 264] on button "Print" at bounding box center [924, 272] width 35 height 17
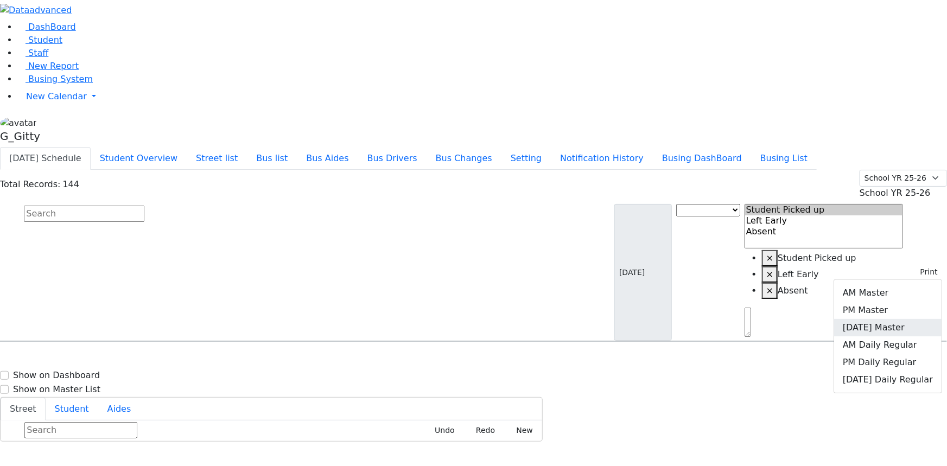
click at [873, 319] on link "[DATE] Master" at bounding box center [887, 327] width 107 height 17
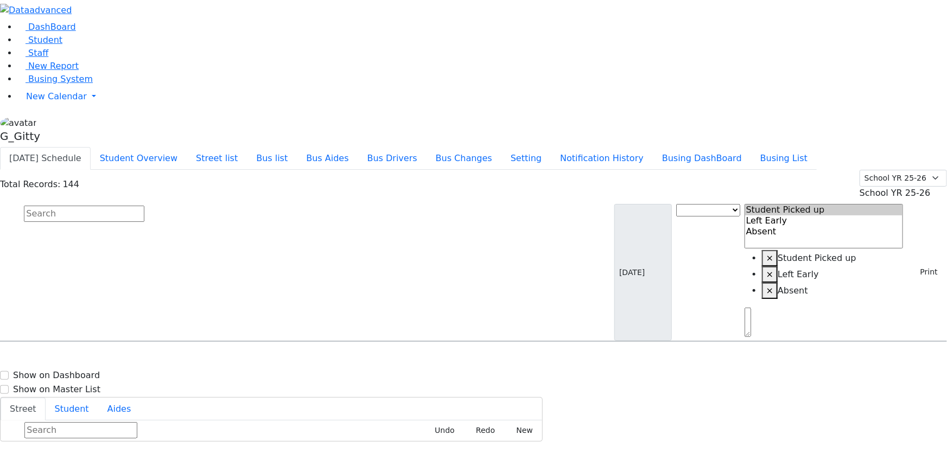
click at [144, 206] on input "text" at bounding box center [84, 214] width 120 height 16
click at [54, 84] on span "Busing System" at bounding box center [60, 79] width 65 height 10
click at [144, 206] on input "text" at bounding box center [84, 214] width 120 height 16
type input "[PERSON_NAME]"
click at [152, 399] on h6 "[DATE] 8457991796" at bounding box center [79, 404] width 145 height 10
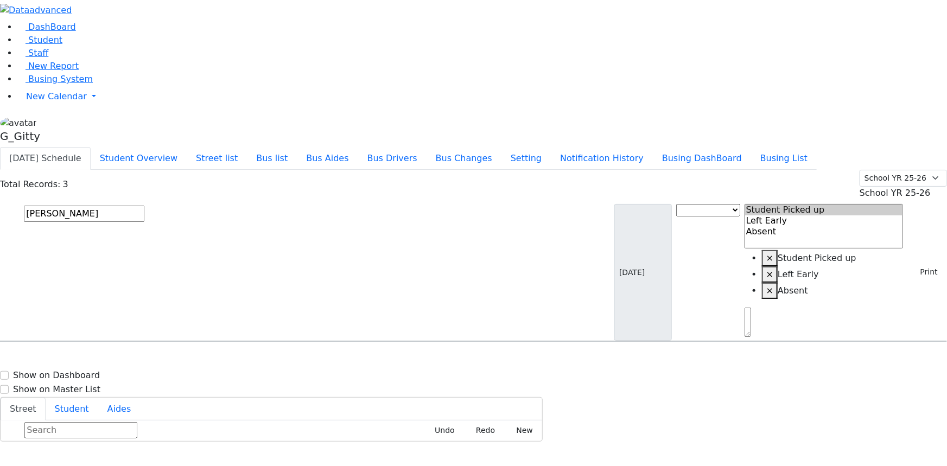
select select
drag, startPoint x: 894, startPoint y: 109, endPoint x: 860, endPoint y: 150, distance: 53.5
click at [144, 206] on input "[PERSON_NAME]" at bounding box center [84, 214] width 120 height 16
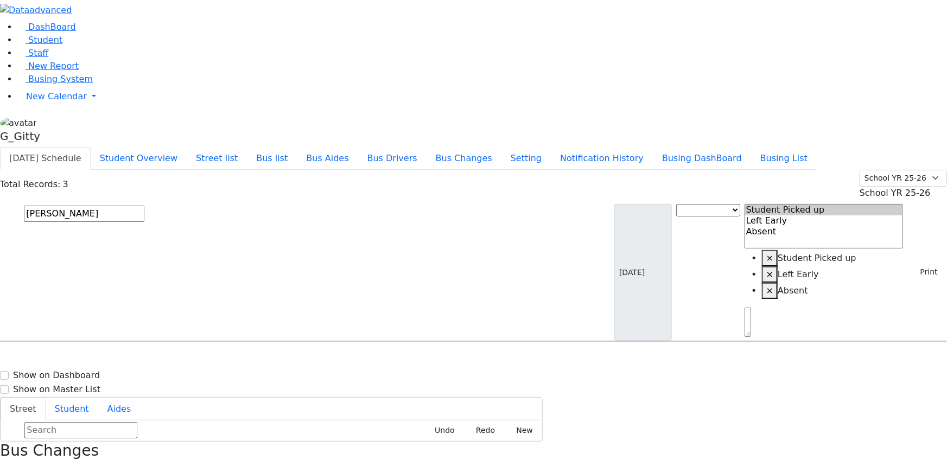
click at [144, 206] on input "[PERSON_NAME]" at bounding box center [84, 214] width 120 height 16
type input "feldm"
click at [87, 373] on span "8457991796" at bounding box center [61, 377] width 50 height 9
select select
drag, startPoint x: 909, startPoint y: 116, endPoint x: 905, endPoint y: 148, distance: 32.2
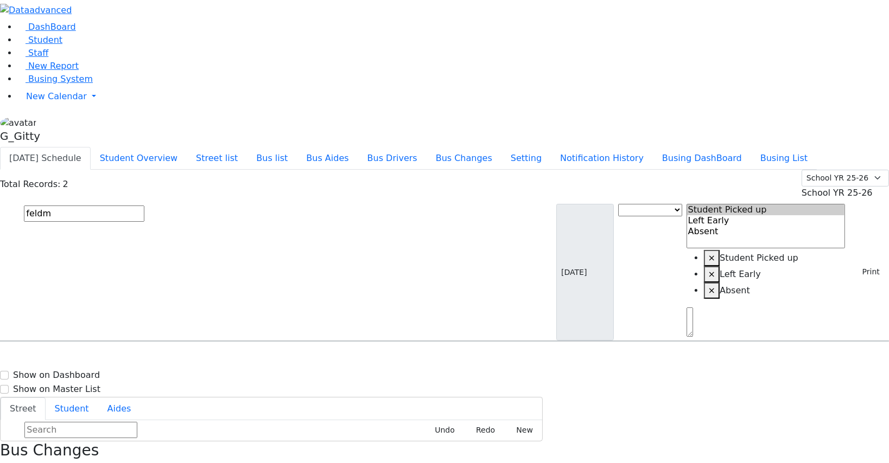
click at [144, 206] on input "feldm" at bounding box center [84, 214] width 120 height 16
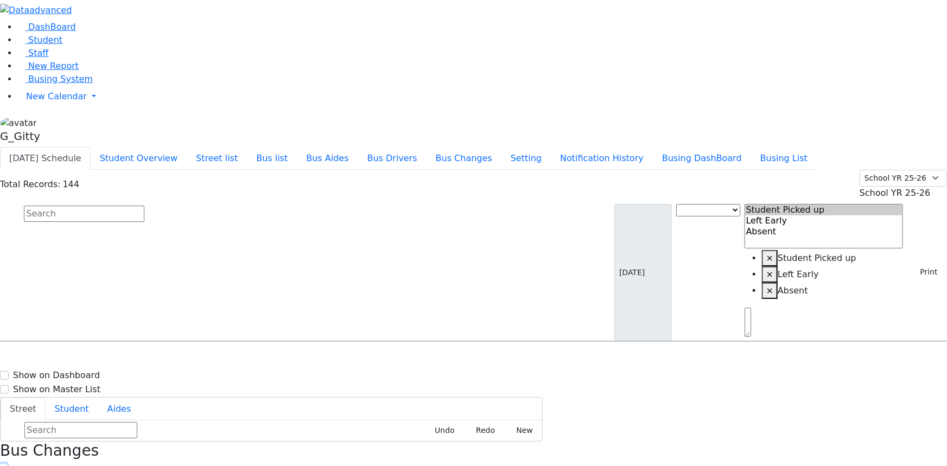
click at [7, 463] on icon "button" at bounding box center [4, 471] width 6 height 6
click at [788, 147] on button "Busing List" at bounding box center [784, 158] width 66 height 23
click at [61, 84] on span "Busing System" at bounding box center [60, 79] width 65 height 10
click at [144, 206] on input "text" at bounding box center [84, 214] width 120 height 16
type input "gross"
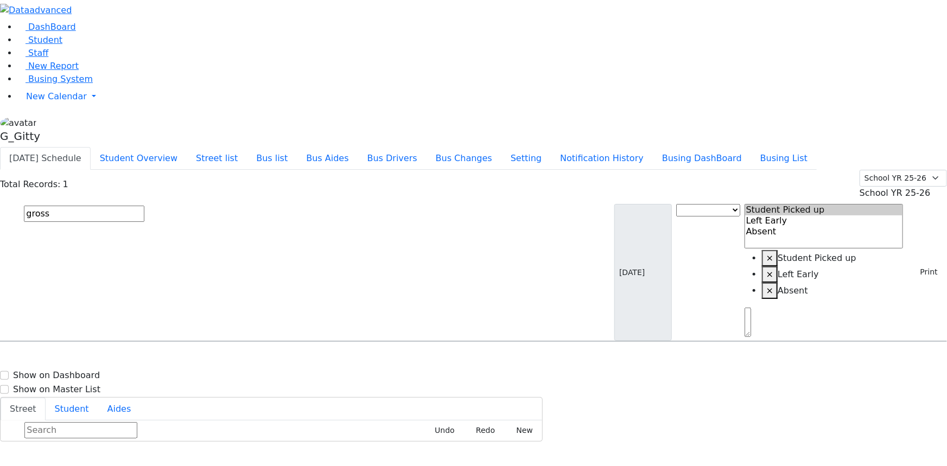
click at [87, 373] on span "9142449011" at bounding box center [61, 377] width 50 height 9
select select
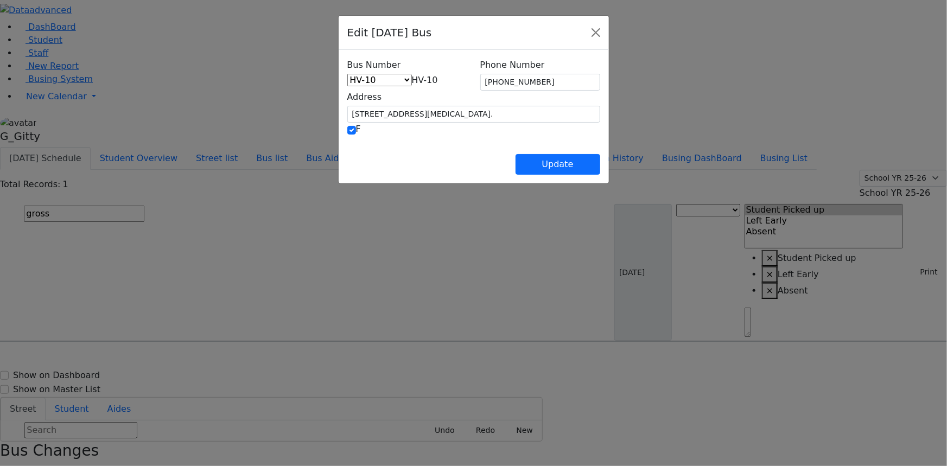
click at [412, 83] on span "HV-10" at bounding box center [425, 80] width 26 height 10
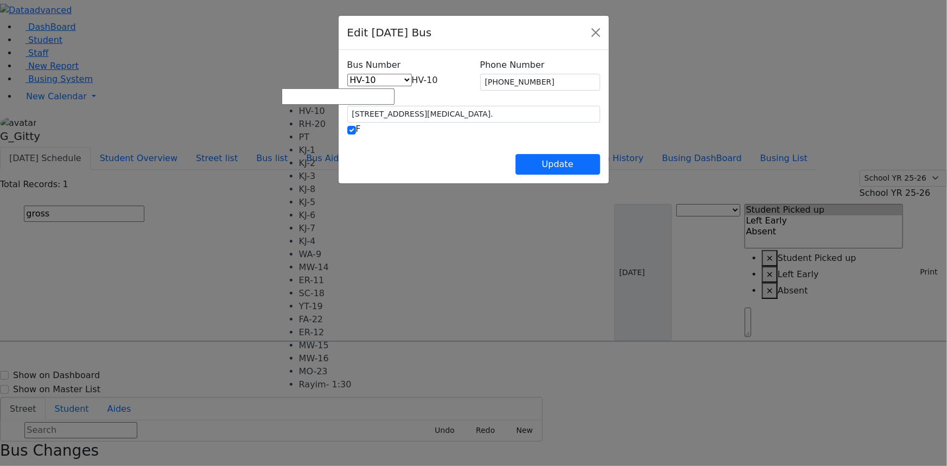
scroll to position [89, 0]
drag, startPoint x: 331, startPoint y: 152, endPoint x: 395, endPoint y: 148, distance: 64.1
select select "428"
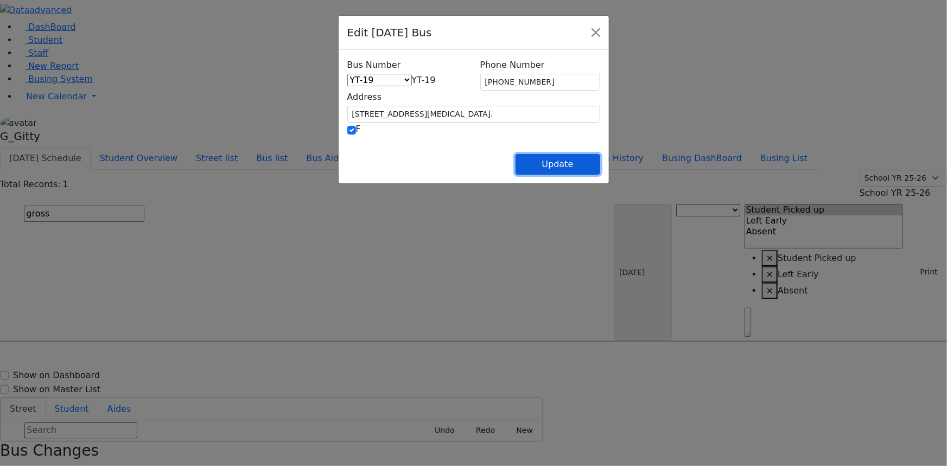
click at [600, 156] on button "Update" at bounding box center [557, 164] width 85 height 21
select select
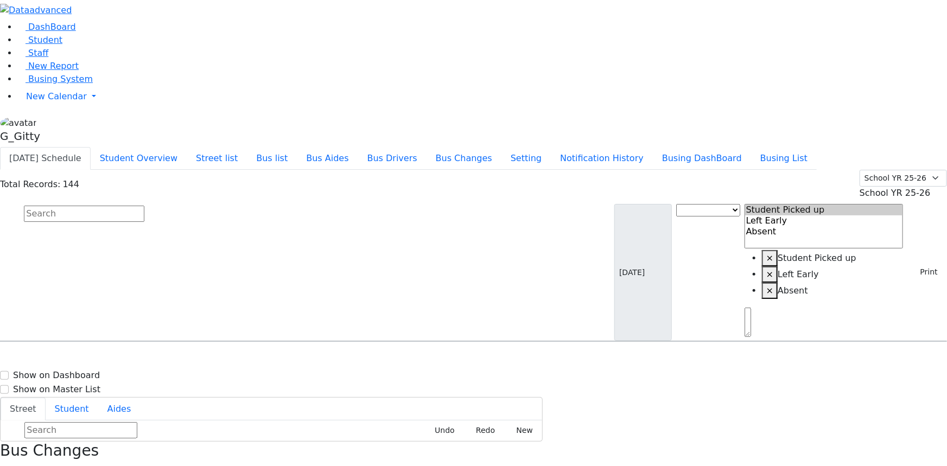
click at [144, 206] on input "text" at bounding box center [84, 214] width 120 height 16
